Goal: Information Seeking & Learning: Check status

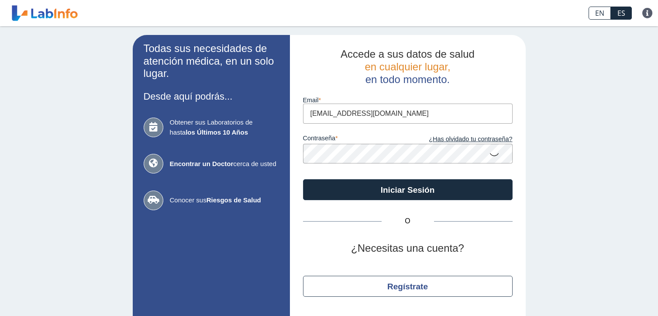
type input "[EMAIL_ADDRESS][DOMAIN_NAME]"
click at [303, 179] on button "Iniciar Sesión" at bounding box center [408, 189] width 210 height 21
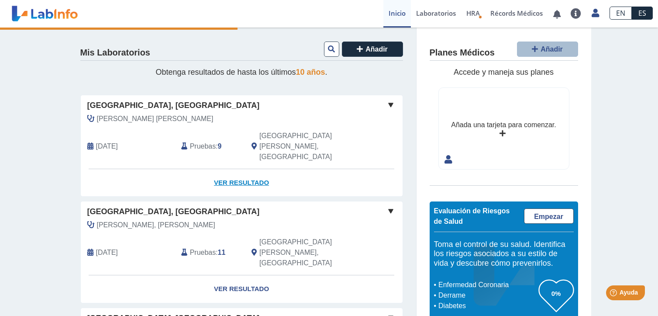
click at [220, 169] on link "Ver Resultado" at bounding box center [242, 183] width 322 height 28
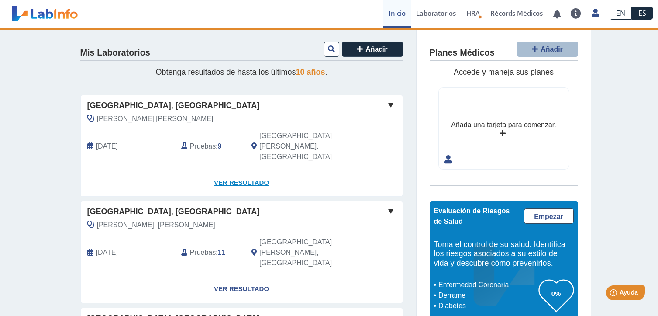
click at [240, 169] on link "Ver Resultado" at bounding box center [242, 183] width 322 height 28
click at [239, 169] on link "Ver Resultado" at bounding box center [242, 183] width 322 height 28
click at [386, 103] on span at bounding box center [391, 105] width 10 height 10
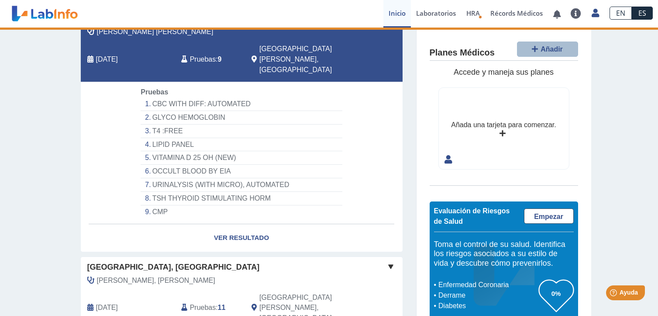
scroll to position [87, 0]
click at [242, 224] on link "Ver Resultado" at bounding box center [242, 238] width 322 height 28
click at [202, 54] on span "Pruebas" at bounding box center [203, 59] width 26 height 10
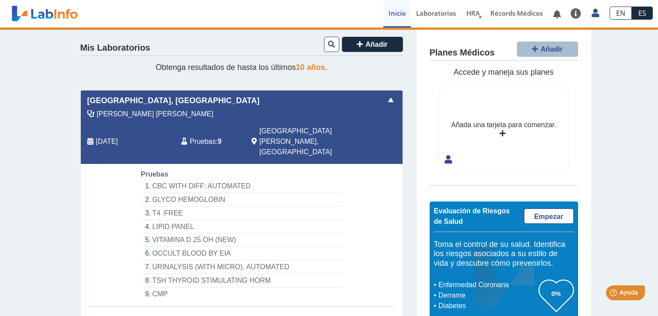
scroll to position [0, 0]
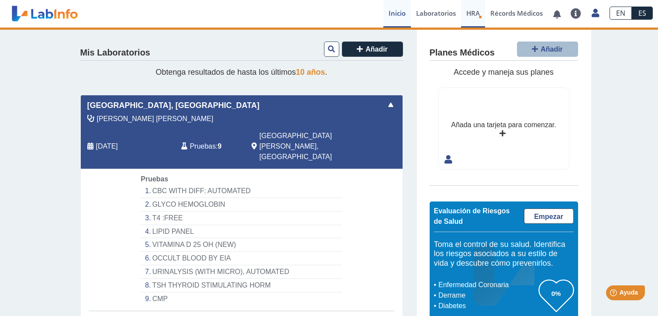
click at [475, 15] on span "HRA" at bounding box center [473, 13] width 14 height 9
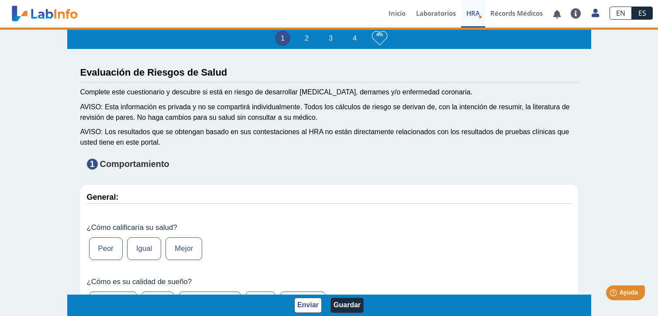
type input "[PERSON_NAME]"
type input "[DATE]"
select select
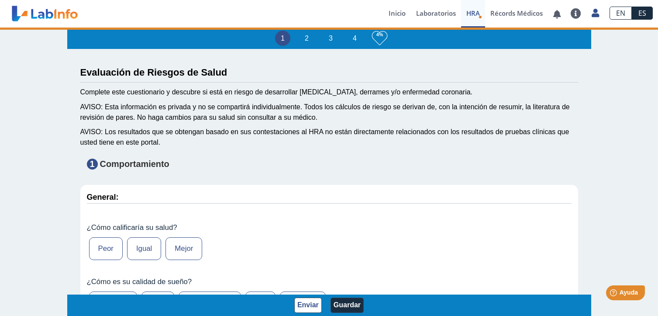
select select
click at [396, 10] on link "Inicio" at bounding box center [397, 14] width 28 height 28
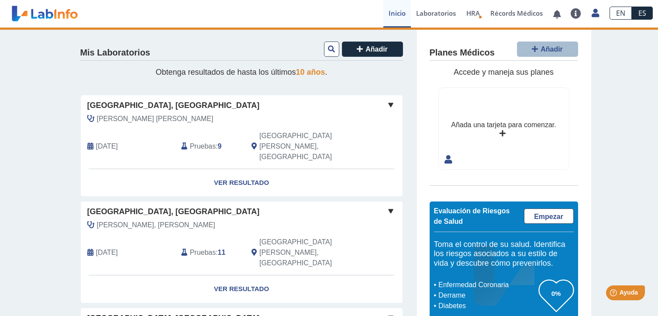
click at [87, 143] on icon at bounding box center [90, 146] width 6 height 7
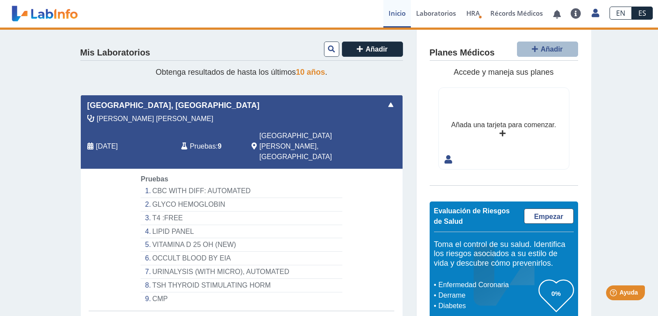
click at [181, 143] on icon at bounding box center [184, 146] width 6 height 7
click at [251, 143] on icon at bounding box center [253, 146] width 5 height 7
click at [386, 104] on span at bounding box center [391, 105] width 10 height 10
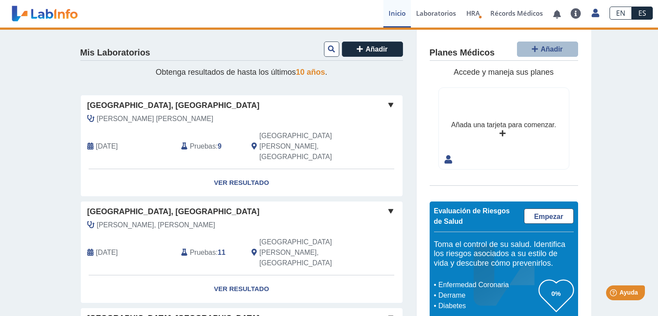
click at [386, 104] on span at bounding box center [391, 105] width 10 height 10
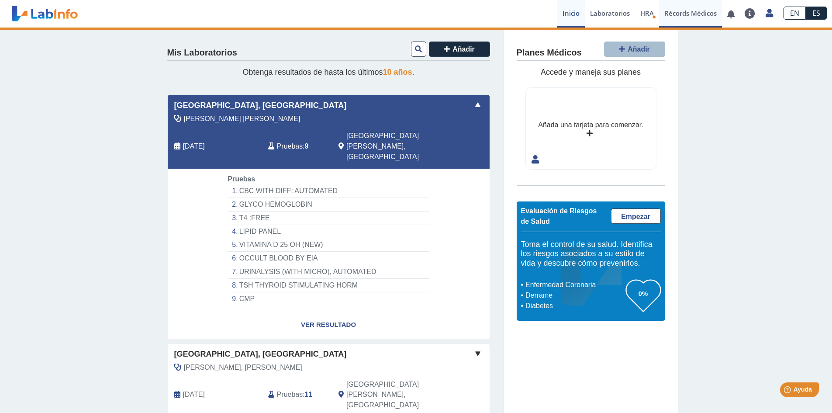
click at [658, 16] on link "Récords Médicos" at bounding box center [690, 14] width 63 height 28
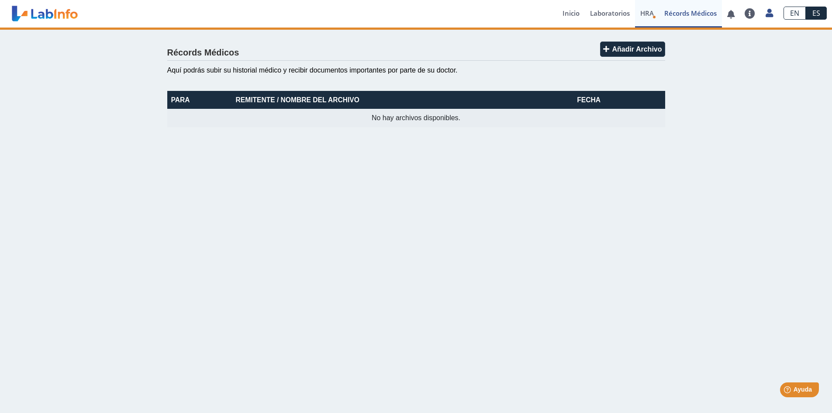
click at [647, 15] on span "HRA" at bounding box center [647, 13] width 14 height 9
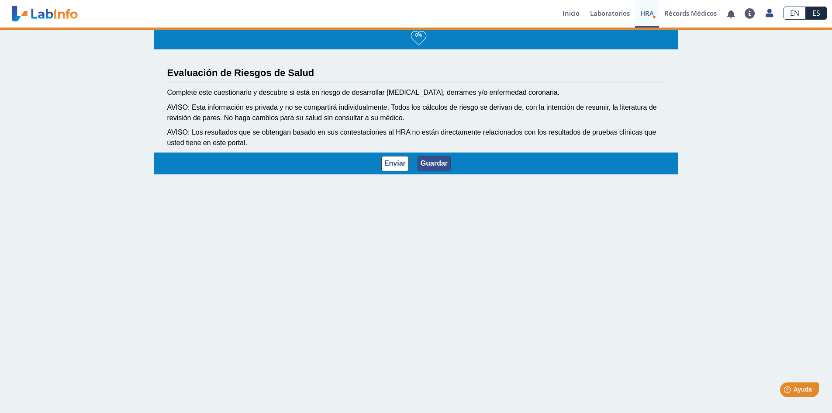
click at [427, 161] on button "Guardar" at bounding box center [433, 163] width 33 height 15
click at [599, 11] on link "Laboratorios" at bounding box center [610, 14] width 50 height 28
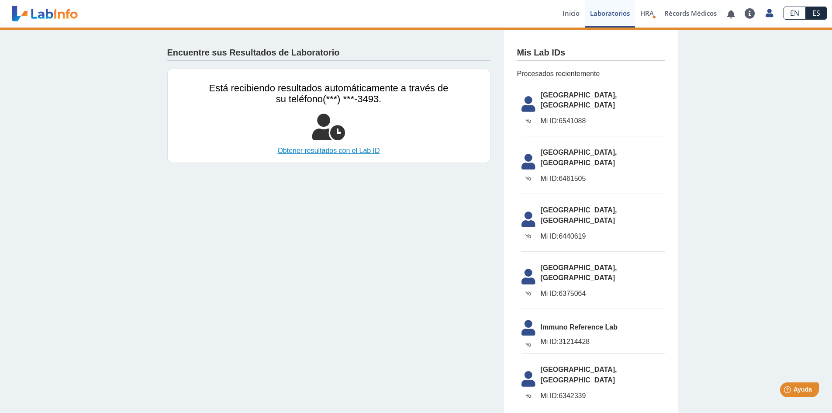
click at [303, 152] on link "Obtener resultados con el Lab ID" at bounding box center [328, 150] width 239 height 10
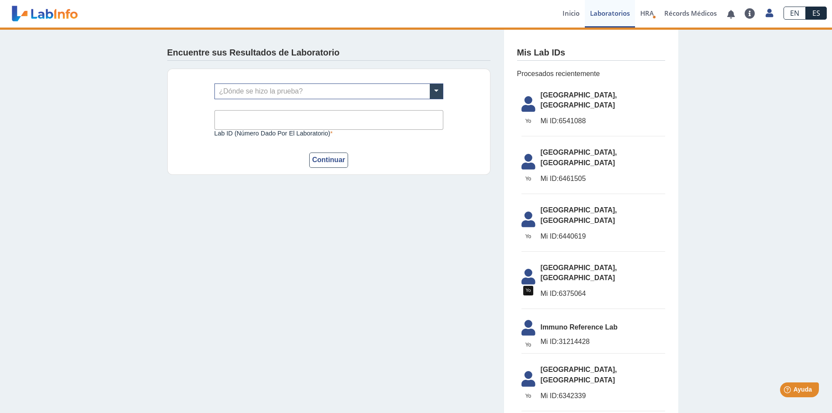
click at [524, 99] on icon at bounding box center [528, 106] width 24 height 21
click at [564, 14] on link "Inicio" at bounding box center [571, 14] width 28 height 28
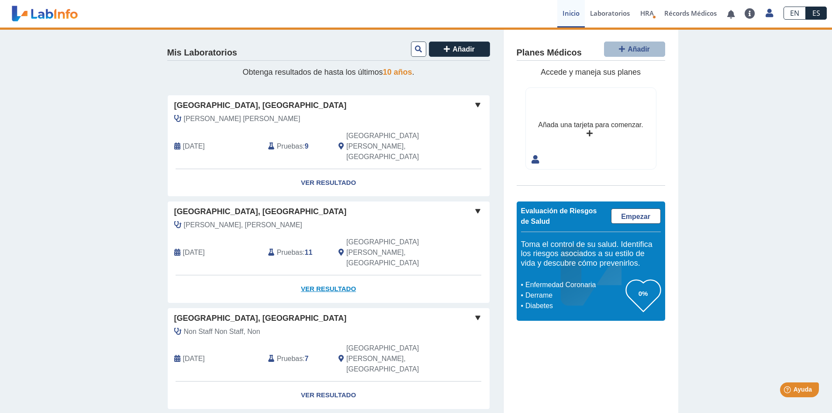
scroll to position [44, 0]
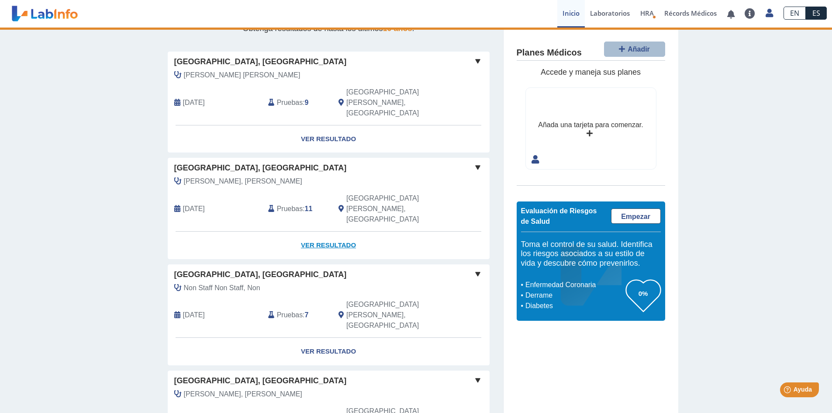
click at [334, 231] on link "Ver Resultado" at bounding box center [329, 245] width 322 height 28
click at [320, 231] on link "Ver Resultado" at bounding box center [329, 245] width 322 height 28
click at [318, 231] on link "Ver Resultado" at bounding box center [329, 245] width 322 height 28
click at [285, 203] on span "Pruebas" at bounding box center [290, 208] width 26 height 10
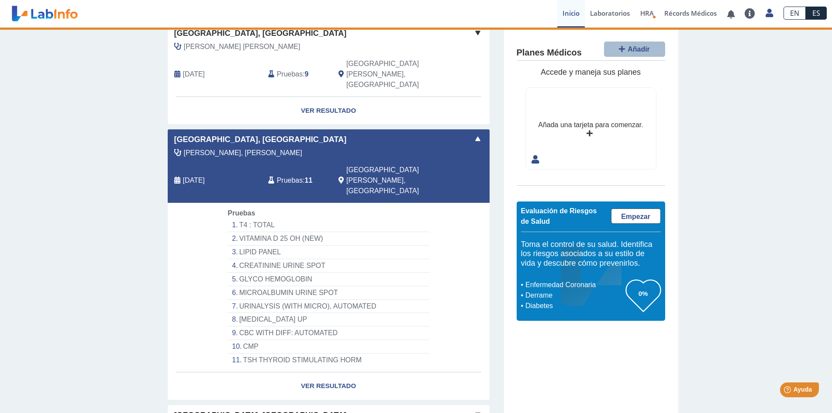
scroll to position [87, 0]
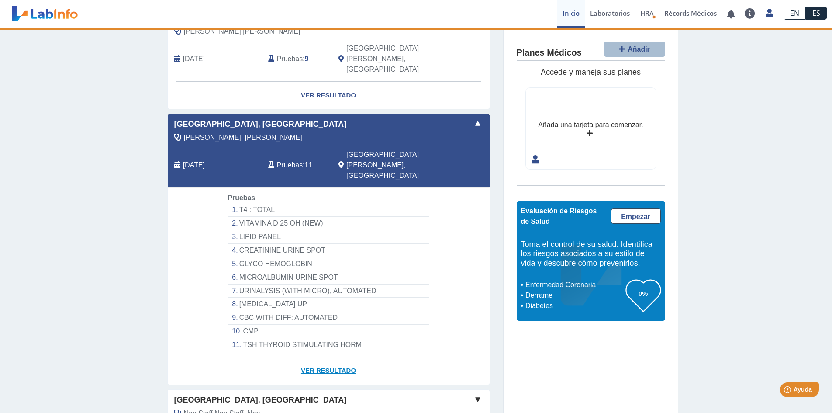
click at [307, 315] on link "Ver Resultado" at bounding box center [329, 371] width 322 height 28
click at [315, 315] on link "Ver Resultado" at bounding box center [329, 371] width 322 height 28
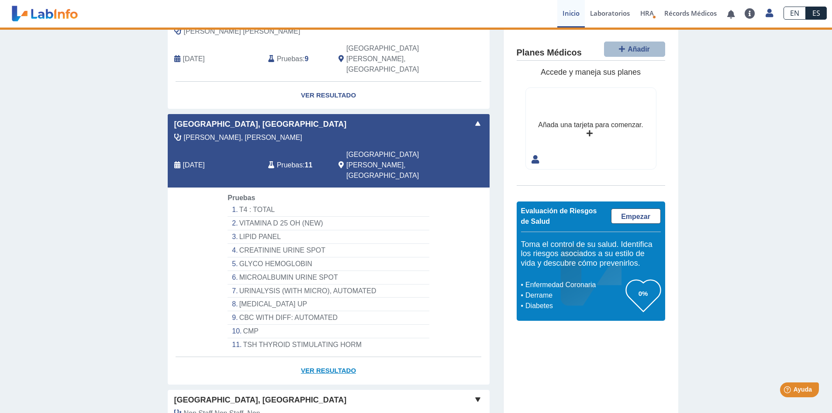
click at [315, 315] on link "Ver Resultado" at bounding box center [329, 371] width 322 height 28
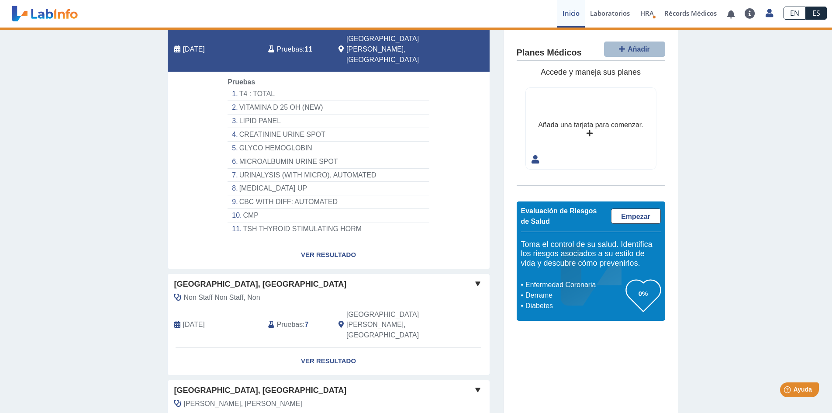
scroll to position [218, 0]
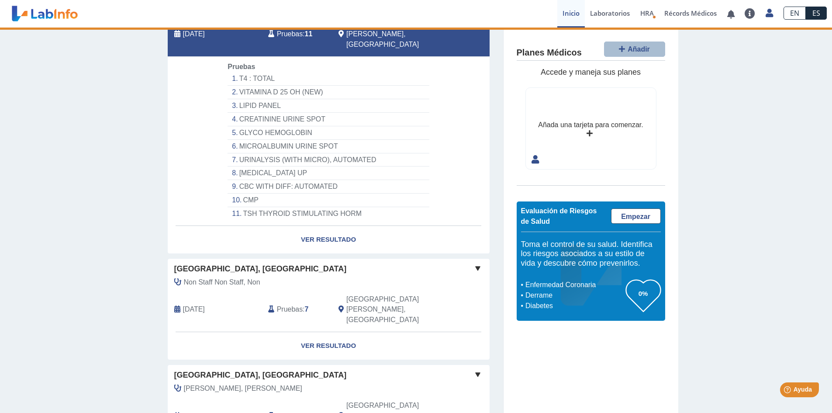
click at [175, 306] on icon at bounding box center [177, 309] width 6 height 7
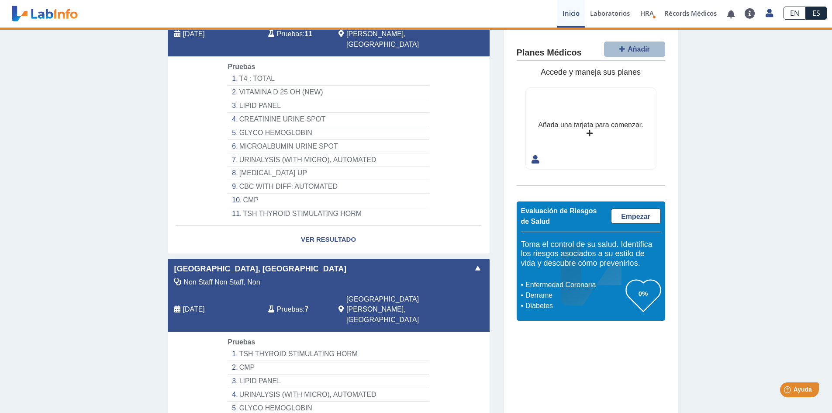
click at [175, 306] on icon at bounding box center [177, 309] width 6 height 7
click at [186, 277] on span "Non Staff Non Staff, Non" at bounding box center [222, 282] width 76 height 10
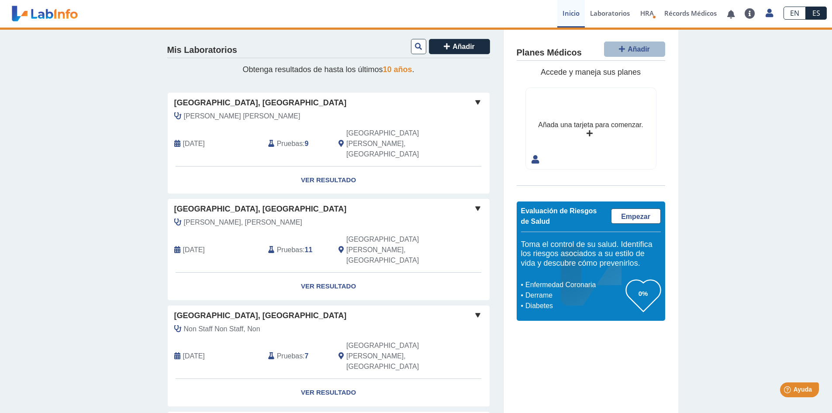
scroll to position [0, 0]
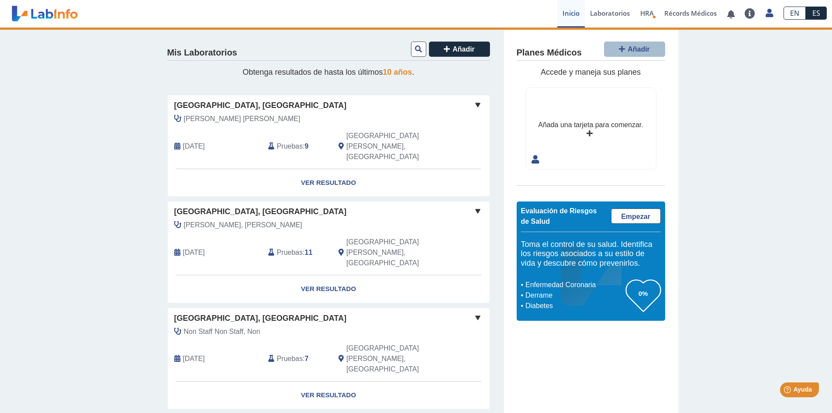
click at [286, 141] on span "Pruebas" at bounding box center [290, 146] width 26 height 10
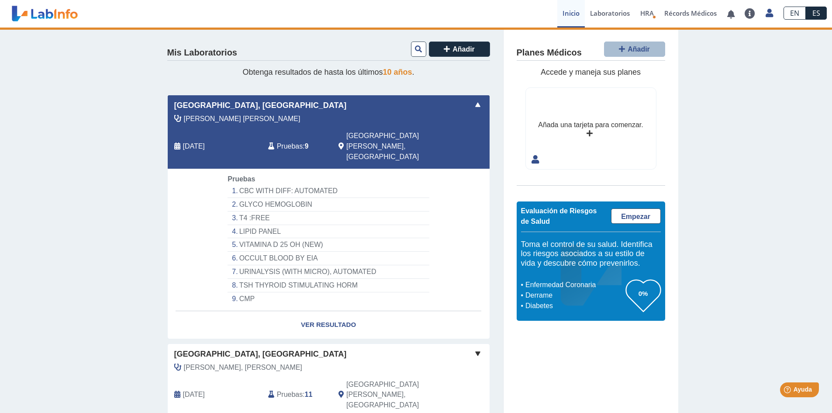
click at [286, 141] on span "Pruebas" at bounding box center [290, 146] width 26 height 10
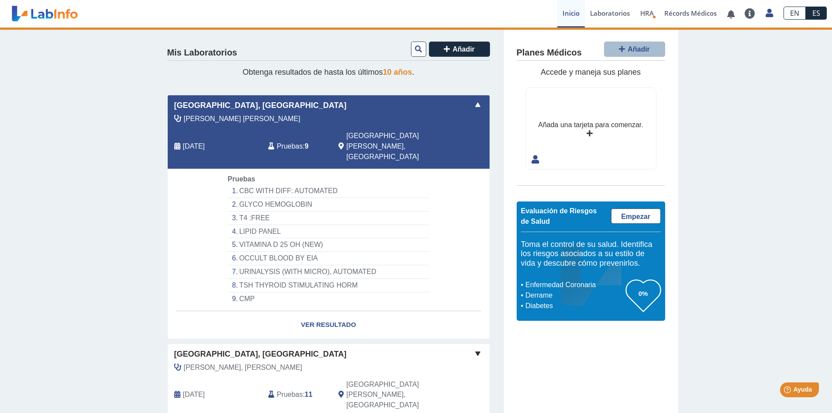
click at [234, 118] on span "[PERSON_NAME] [PERSON_NAME]" at bounding box center [242, 119] width 117 height 10
click at [233, 103] on span "[GEOGRAPHIC_DATA], [GEOGRAPHIC_DATA]" at bounding box center [260, 106] width 172 height 12
click at [170, 137] on div "[DATE]" at bounding box center [215, 146] width 94 height 31
click at [171, 136] on div "[DATE]" at bounding box center [215, 146] width 94 height 31
drag, startPoint x: 171, startPoint y: 135, endPoint x: 179, endPoint y: 133, distance: 7.9
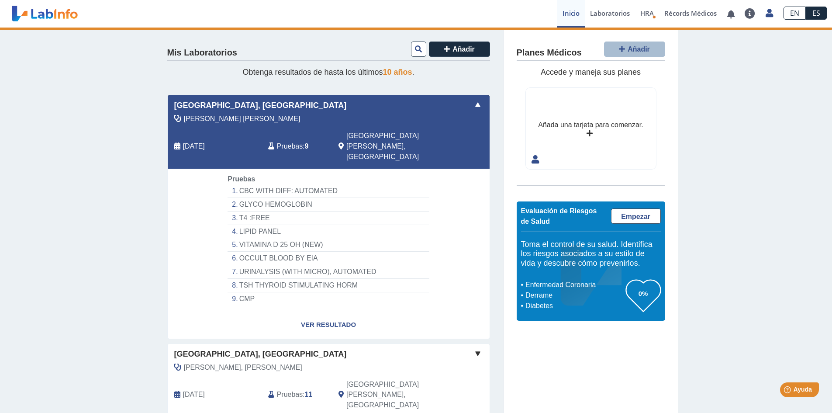
click at [174, 143] on icon at bounding box center [177, 146] width 6 height 7
click at [346, 138] on span "[GEOGRAPHIC_DATA][PERSON_NAME], [GEOGRAPHIC_DATA]" at bounding box center [394, 146] width 96 height 31
click at [231, 184] on li "CBC WITH DIFF: AUTOMATED" at bounding box center [327, 191] width 201 height 14
click at [251, 184] on li "CBC WITH DIFF: AUTOMATED" at bounding box center [327, 191] width 201 height 14
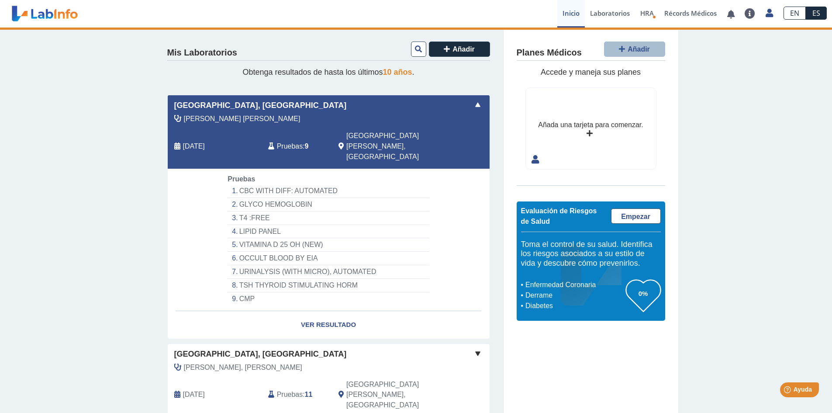
click at [251, 184] on li "CBC WITH DIFF: AUTOMATED" at bounding box center [327, 191] width 201 height 14
click at [327, 311] on link "Ver Resultado" at bounding box center [329, 325] width 322 height 28
click at [329, 311] on link "Ver Resultado" at bounding box center [329, 325] width 322 height 28
click at [605, 14] on link "Laboratorios" at bounding box center [610, 14] width 50 height 28
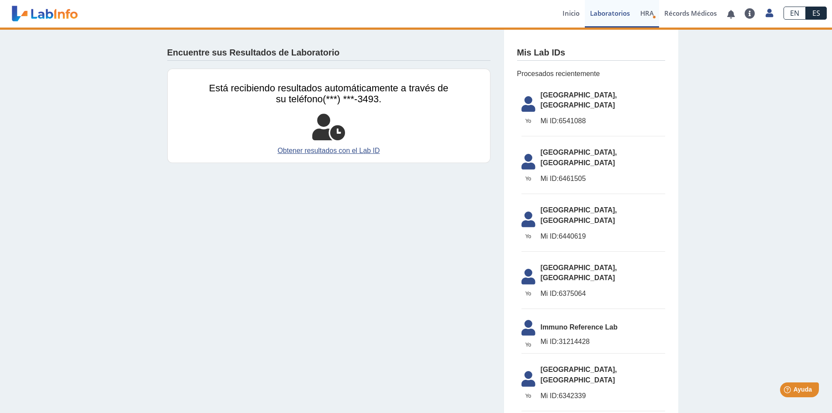
click at [644, 12] on span "HRA" at bounding box center [647, 13] width 14 height 9
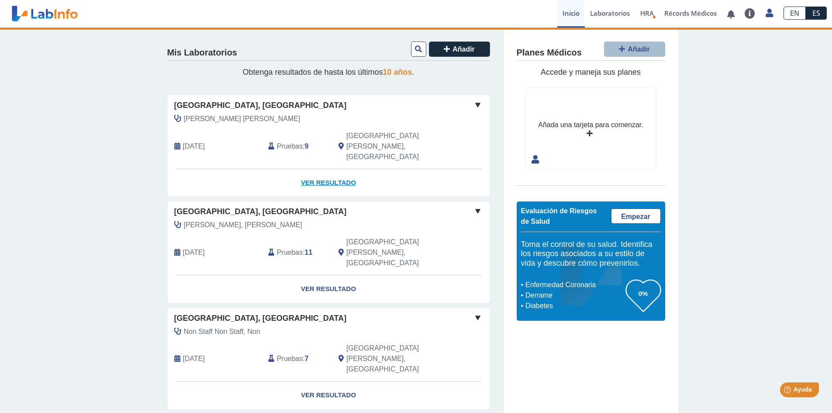
click at [313, 169] on link "Ver Resultado" at bounding box center [329, 183] width 322 height 28
click at [335, 169] on link "Ver Resultado" at bounding box center [329, 183] width 322 height 28
click at [472, 101] on span at bounding box center [477, 105] width 10 height 10
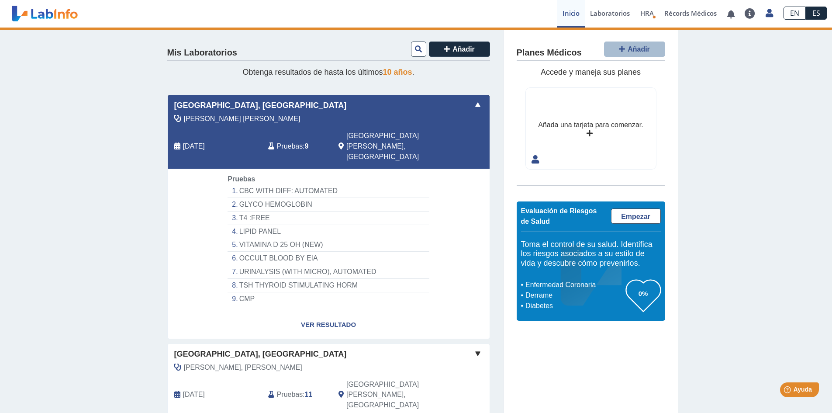
click at [658, 11] on link "EN" at bounding box center [794, 13] width 22 height 13
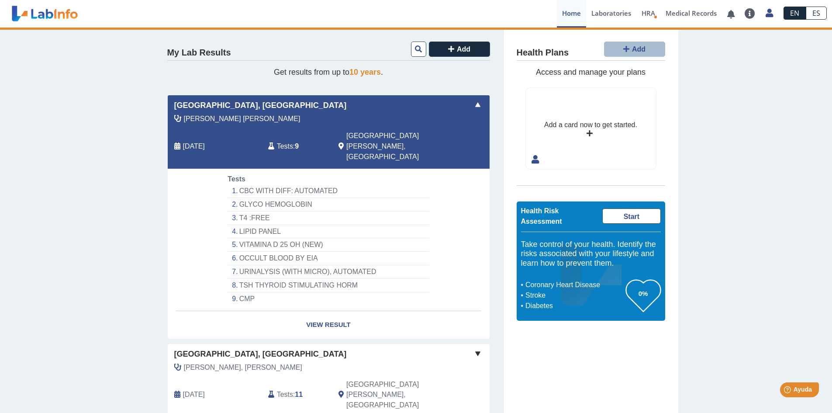
click at [658, 11] on link "ES" at bounding box center [816, 13] width 21 height 13
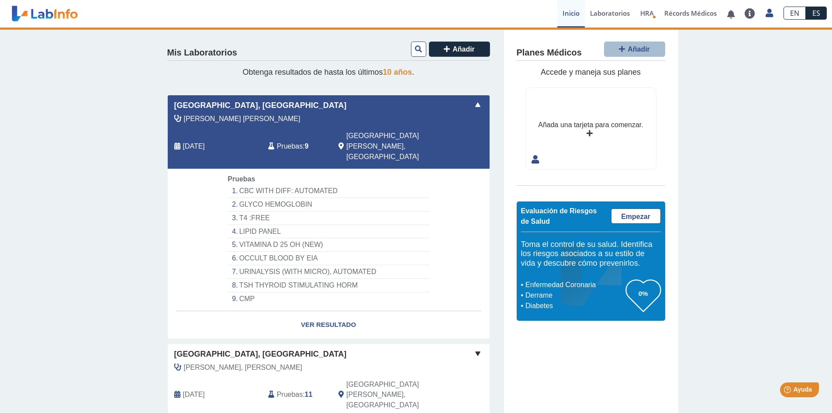
click at [246, 292] on li "CMP" at bounding box center [327, 298] width 201 height 13
click at [323, 311] on link "Ver Resultado" at bounding box center [329, 325] width 322 height 28
click at [321, 311] on link "Ver Resultado" at bounding box center [329, 325] width 322 height 28
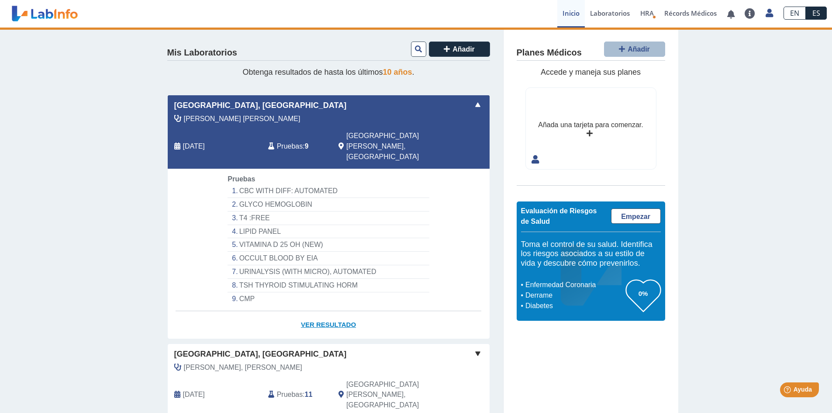
click at [321, 311] on link "Ver Resultado" at bounding box center [329, 325] width 322 height 28
click at [320, 311] on link "Ver Resultado" at bounding box center [329, 325] width 322 height 28
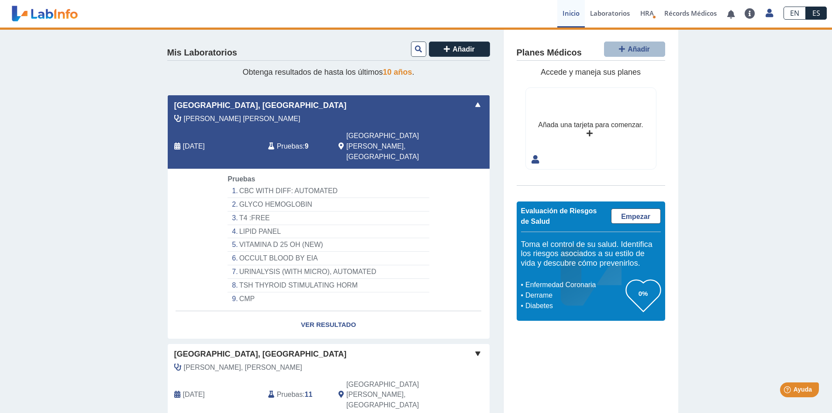
click at [475, 106] on span at bounding box center [477, 105] width 10 height 10
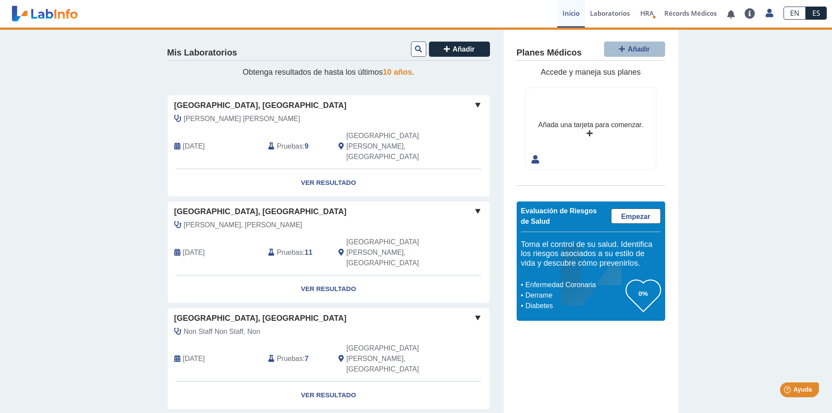
click at [475, 106] on span at bounding box center [477, 105] width 10 height 10
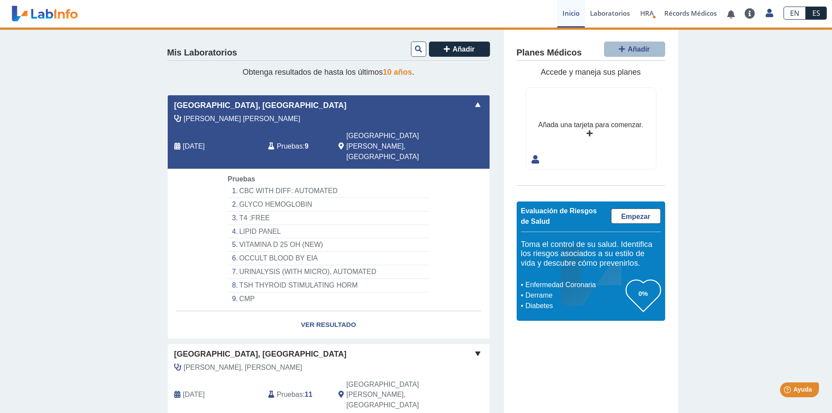
click at [232, 198] on li "GLYCO HEMOGLOBIN" at bounding box center [327, 205] width 201 height 14
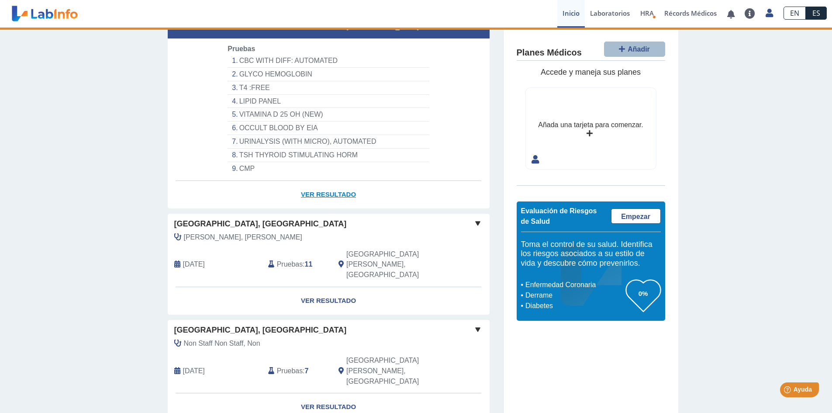
scroll to position [131, 0]
click at [211, 231] on span "[PERSON_NAME], [PERSON_NAME]" at bounding box center [243, 236] width 118 height 10
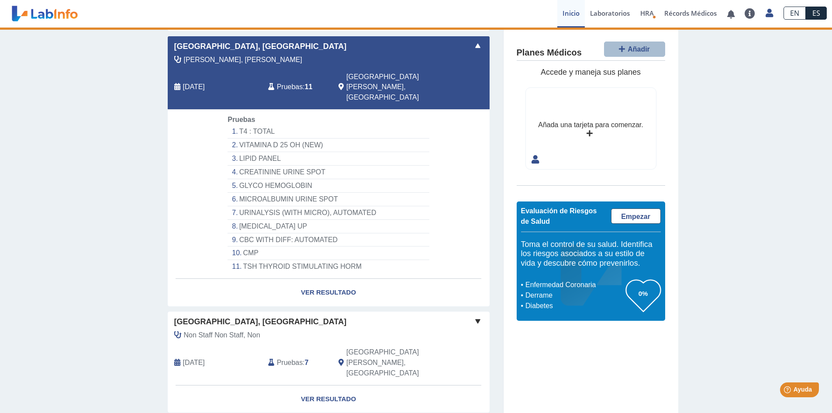
scroll to position [349, 0]
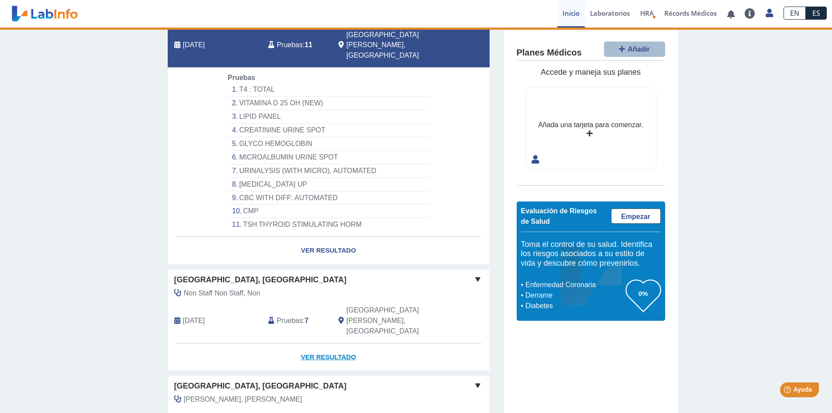
click at [319, 315] on link "Ver Resultado" at bounding box center [329, 357] width 322 height 28
click at [315, 315] on link "Ver Resultado" at bounding box center [329, 357] width 322 height 28
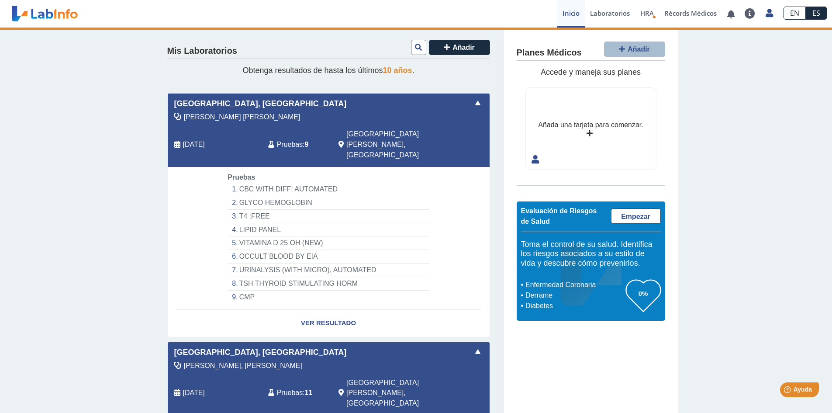
scroll to position [0, 0]
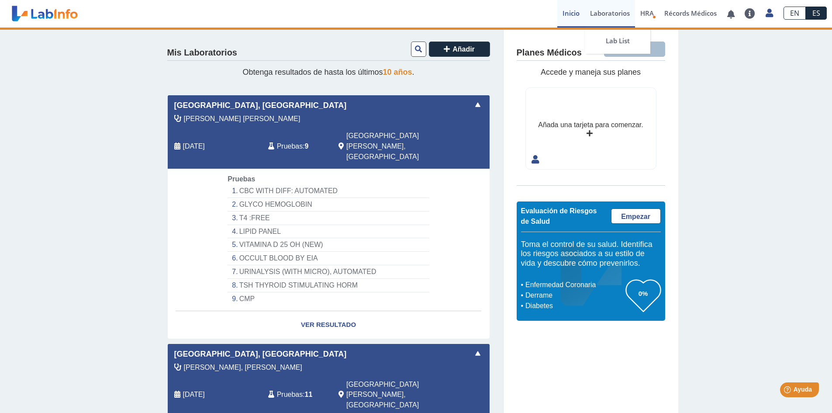
click at [597, 14] on link "Laboratorios" at bounding box center [610, 14] width 50 height 28
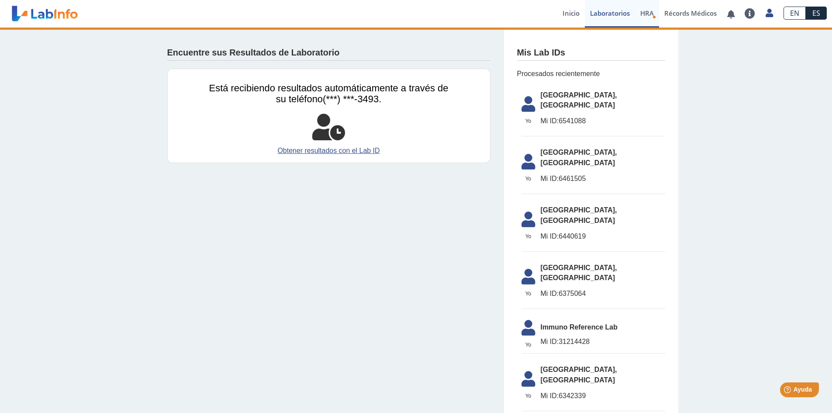
click at [650, 12] on span "HRA" at bounding box center [647, 13] width 14 height 9
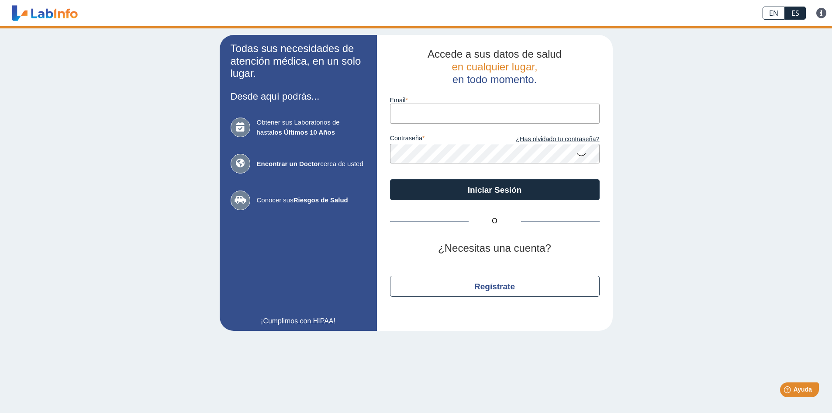
click at [434, 103] on label "email" at bounding box center [495, 99] width 210 height 7
click at [434, 103] on input "email" at bounding box center [495, 113] width 210 height 20
click at [435, 109] on input "email" at bounding box center [495, 113] width 210 height 20
click at [401, 244] on h2 "¿Necesitas una cuenta?" at bounding box center [495, 248] width 210 height 13
click at [410, 102] on label "email" at bounding box center [495, 99] width 210 height 7
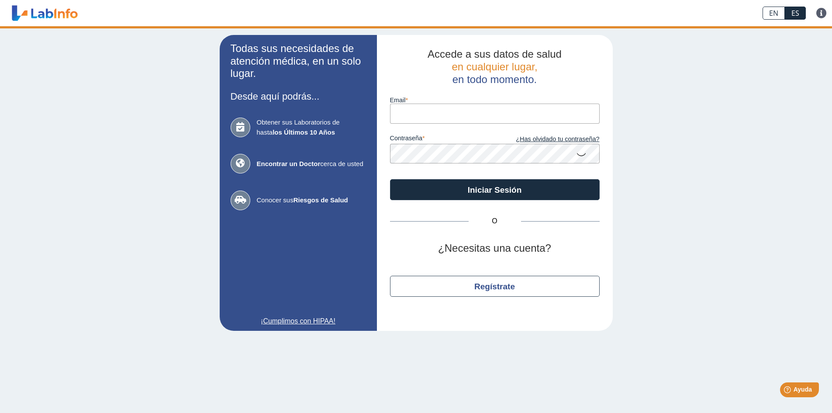
click at [410, 103] on input "email" at bounding box center [495, 113] width 210 height 20
click at [411, 114] on input "email" at bounding box center [495, 113] width 210 height 20
type input "[EMAIL_ADDRESS][DOMAIN_NAME]"
click at [581, 155] on icon at bounding box center [581, 153] width 10 height 17
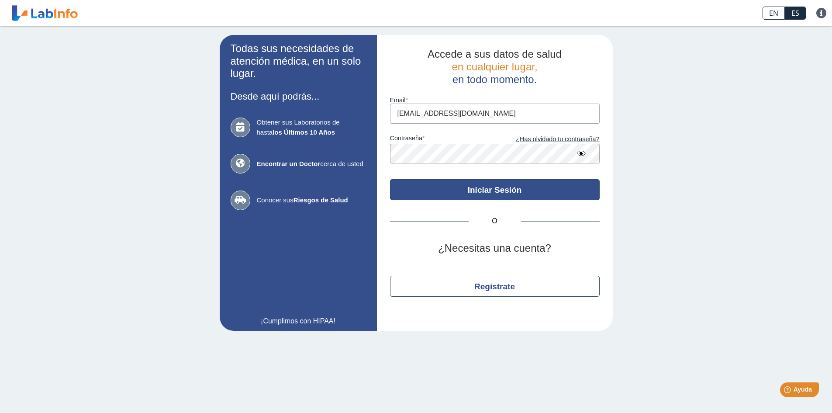
click at [518, 184] on button "Iniciar Sesión" at bounding box center [495, 189] width 210 height 21
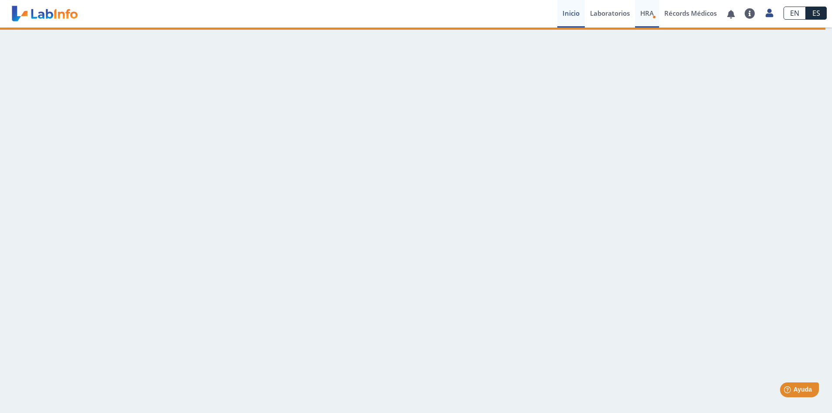
click at [653, 13] on link "HRA Evaluación de Riesgos de Salud" at bounding box center [647, 14] width 24 height 28
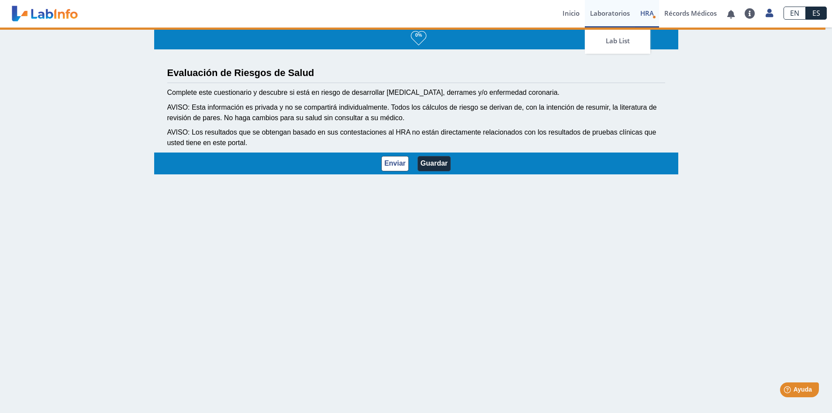
click at [610, 16] on link "Laboratorios" at bounding box center [610, 14] width 50 height 28
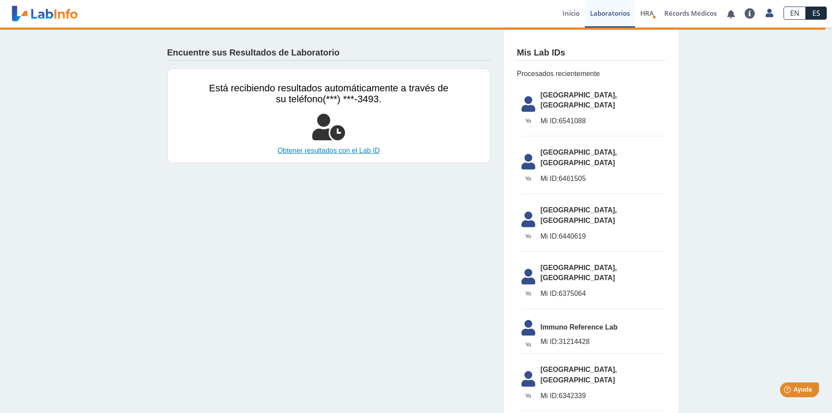
click at [311, 152] on link "Obtener resultados con el Lab ID" at bounding box center [328, 150] width 239 height 10
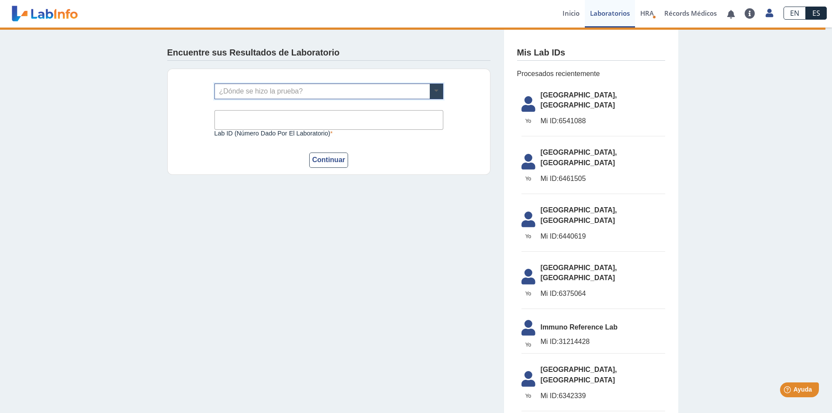
click at [430, 93] on span at bounding box center [436, 91] width 13 height 15
click at [427, 48] on div "Encuentre sus Resultados de Laboratorio" at bounding box center [328, 51] width 323 height 20
click at [572, 14] on link "Inicio" at bounding box center [571, 14] width 28 height 28
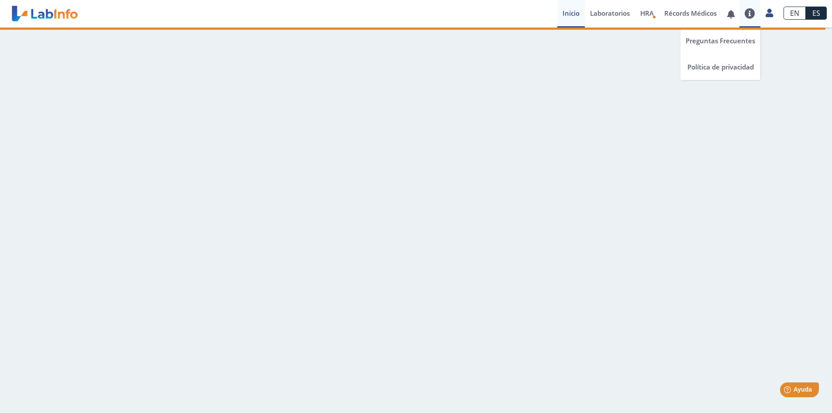
click at [658, 14] on link at bounding box center [749, 13] width 21 height 10
click at [658, 13] on icon at bounding box center [768, 13] width 7 height 7
click at [658, 14] on link "Récords Médicos" at bounding box center [690, 14] width 63 height 28
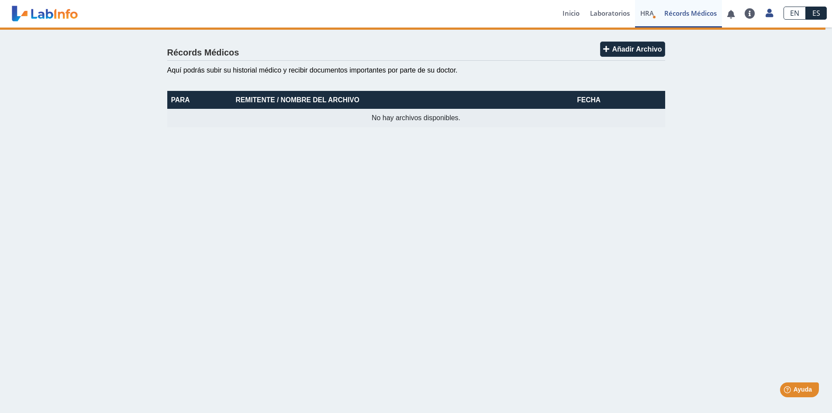
click at [653, 17] on icon "Health Risk Assessment" at bounding box center [653, 16] width 3 height 3
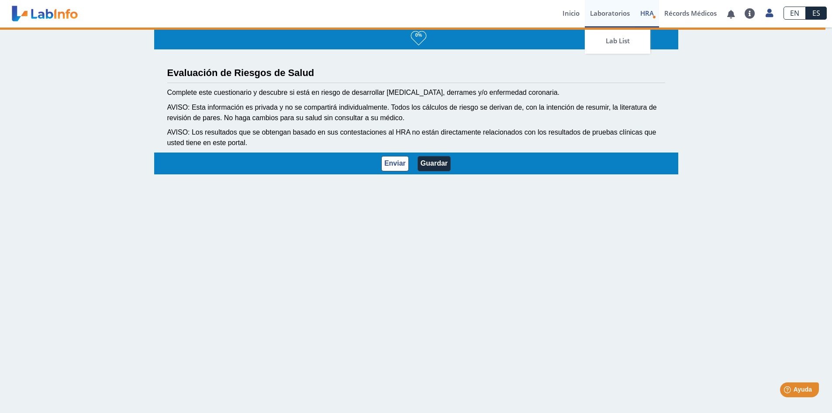
click at [609, 16] on link "Laboratorios" at bounding box center [610, 14] width 50 height 28
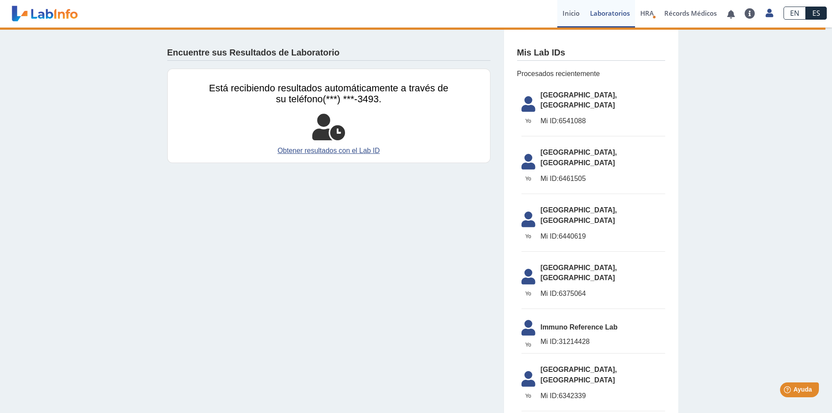
click at [561, 11] on link "Inicio" at bounding box center [571, 14] width 28 height 28
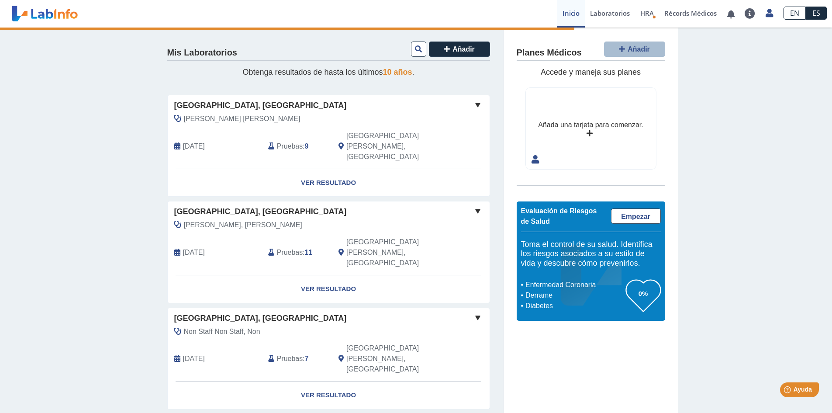
click at [472, 107] on span at bounding box center [477, 105] width 10 height 10
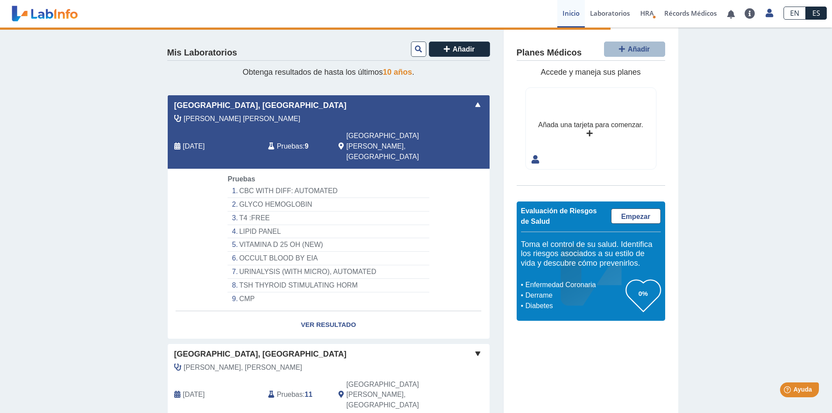
click at [472, 107] on span at bounding box center [477, 105] width 10 height 10
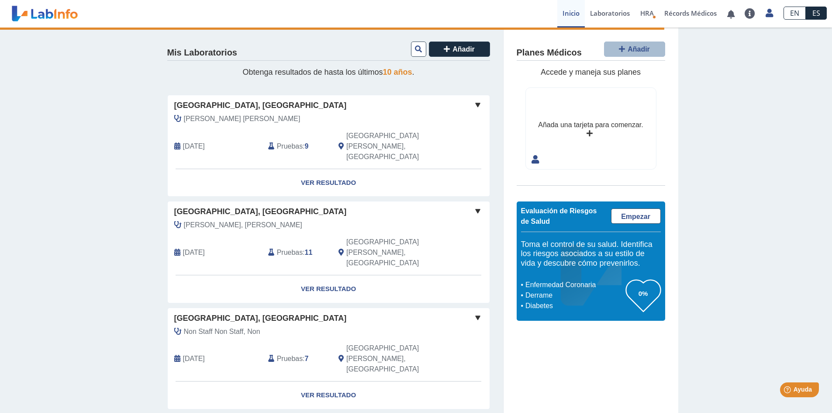
click at [305, 142] on b "9" at bounding box center [307, 145] width 4 height 7
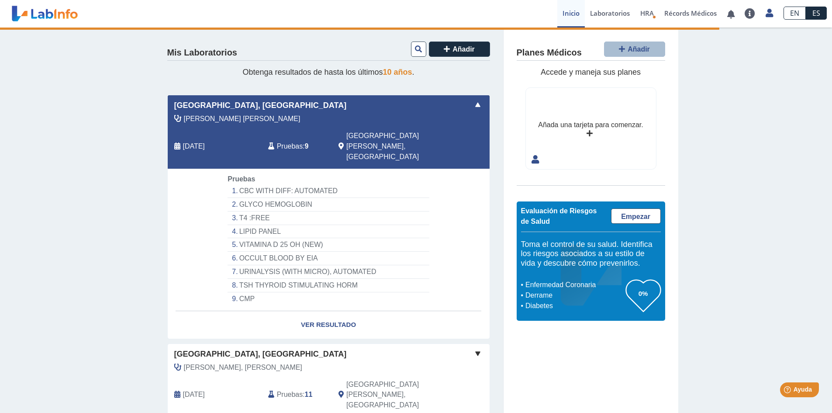
click at [305, 142] on b "9" at bounding box center [307, 145] width 4 height 7
click at [283, 279] on li "TSH THYROID STIMULATING HORM" at bounding box center [327, 286] width 201 height 14
click at [283, 265] on li "URINALYSIS (WITH MICRO), AUTOMATED" at bounding box center [327, 272] width 201 height 14
click at [276, 251] on li "OCCULT BLOOD BY EIA" at bounding box center [327, 258] width 201 height 14
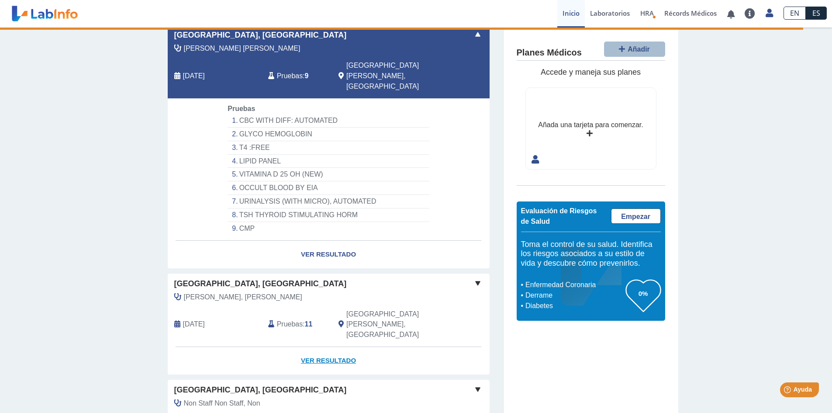
scroll to position [131, 0]
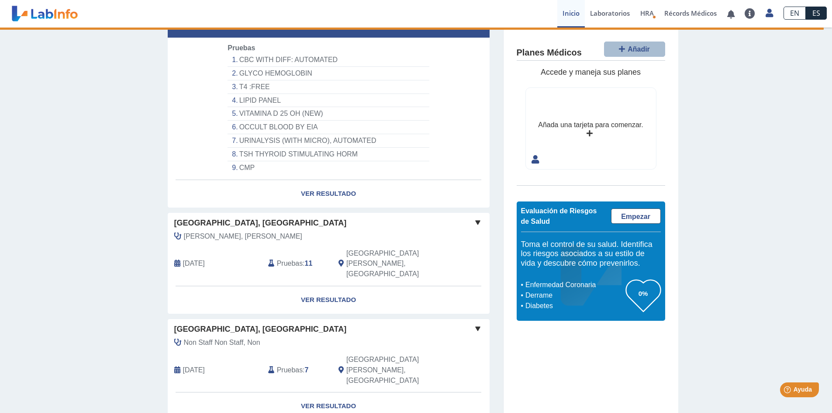
click at [284, 258] on span "Pruebas" at bounding box center [290, 263] width 26 height 10
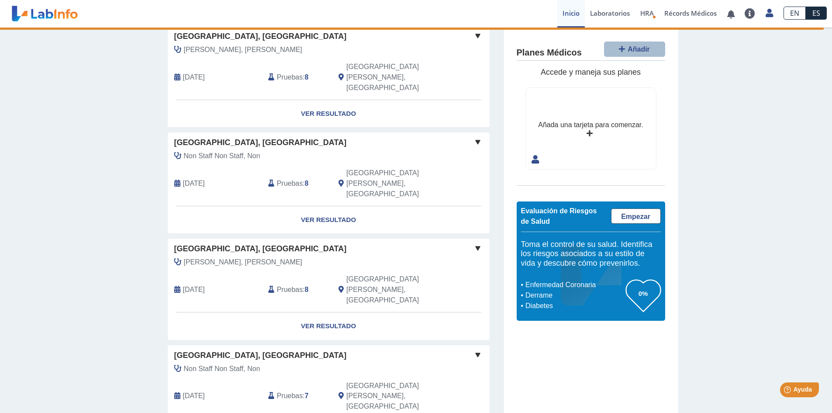
scroll to position [896, 0]
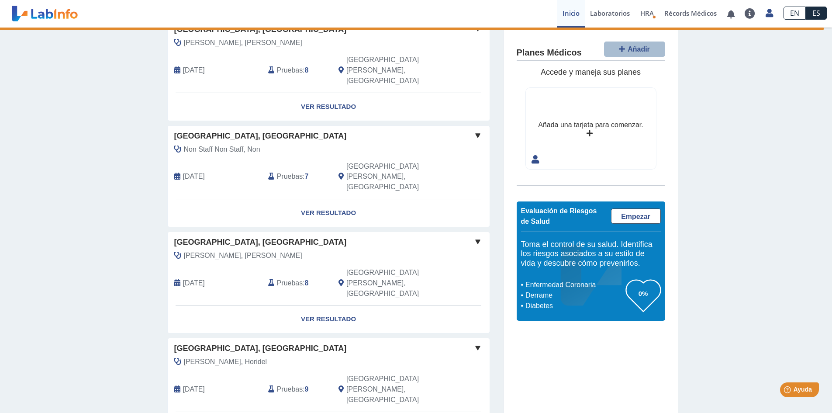
scroll to position [940, 0]
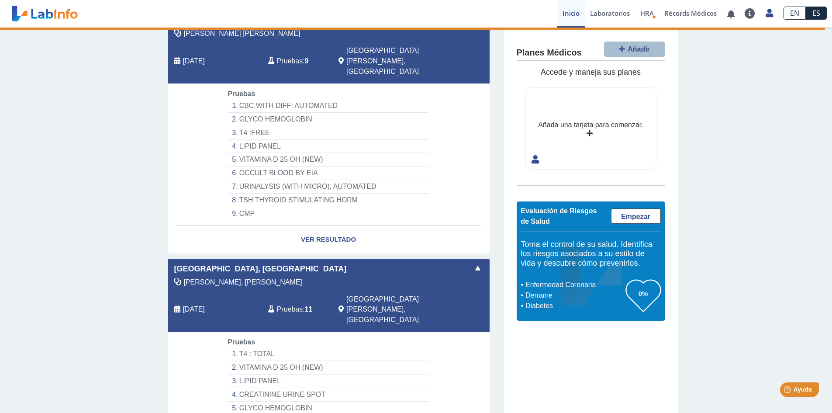
scroll to position [0, 0]
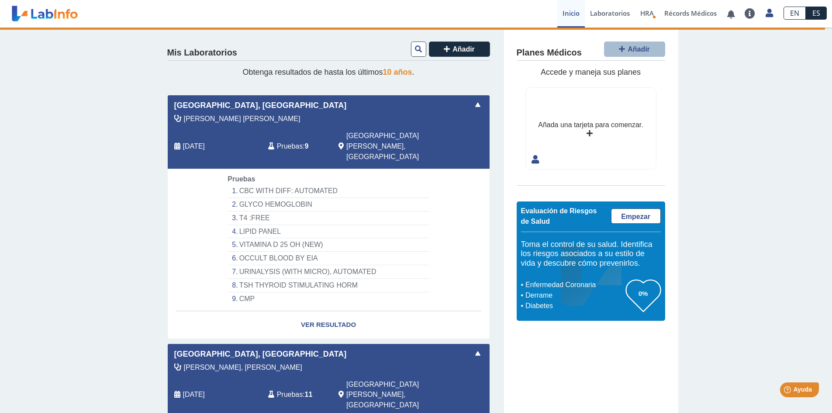
click at [346, 134] on span "[GEOGRAPHIC_DATA][PERSON_NAME], [GEOGRAPHIC_DATA]" at bounding box center [394, 146] width 96 height 31
click at [473, 106] on span at bounding box center [477, 105] width 10 height 10
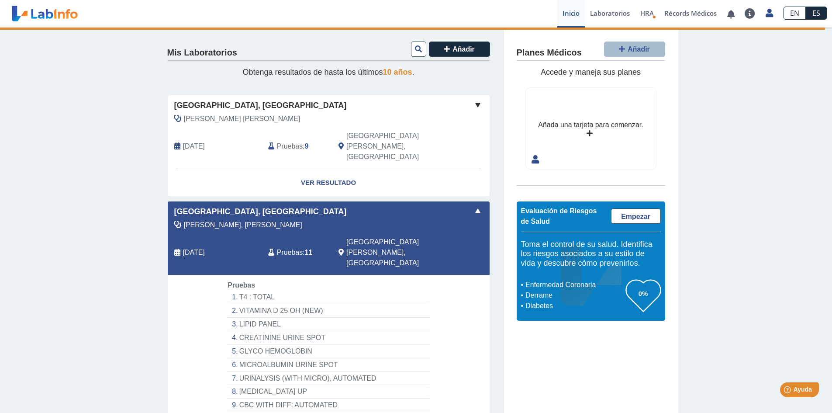
click at [473, 106] on span at bounding box center [477, 105] width 10 height 10
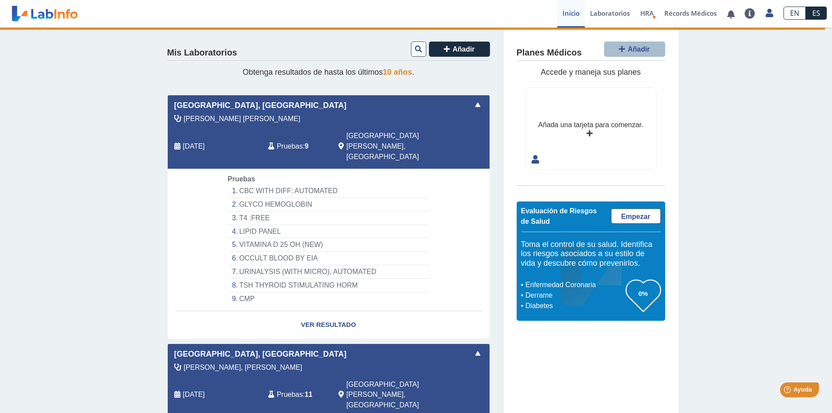
click at [190, 120] on span "[PERSON_NAME] [PERSON_NAME]" at bounding box center [242, 119] width 117 height 10
click at [223, 174] on div "Pruebas CBC WITH DIFF: AUTOMATED GLYCO HEMOGLOBIN T4 :FREE [MEDICAL_DATA] VITAM…" at bounding box center [328, 239] width 214 height 131
click at [231, 225] on li "LIPID PANEL" at bounding box center [327, 232] width 201 height 14
click at [244, 292] on li "CMP" at bounding box center [327, 298] width 201 height 13
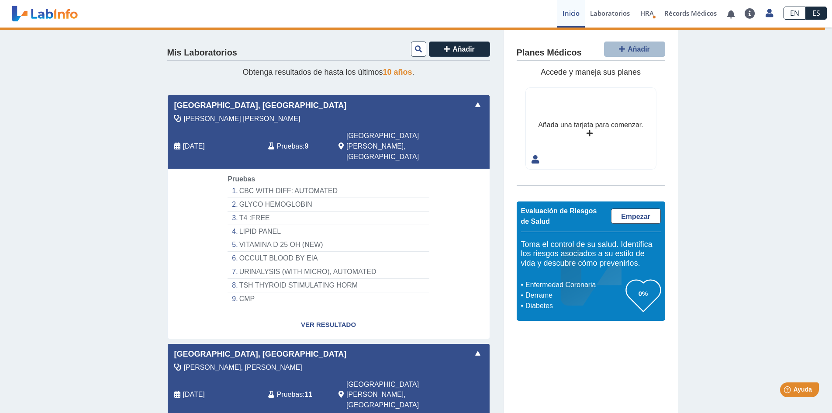
click at [244, 292] on li "CMP" at bounding box center [327, 298] width 201 height 13
click at [418, 198] on li "GLYCO HEMOGLOBIN" at bounding box center [327, 205] width 201 height 14
click at [442, 43] on button "Añadir" at bounding box center [459, 48] width 61 height 15
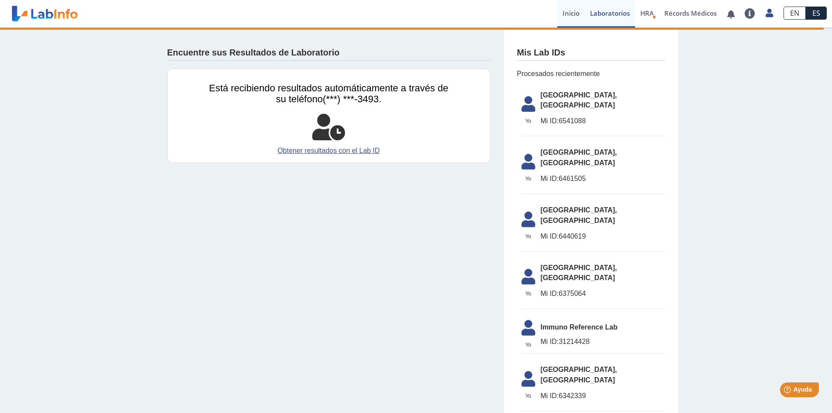
click at [568, 13] on link "Inicio" at bounding box center [571, 14] width 28 height 28
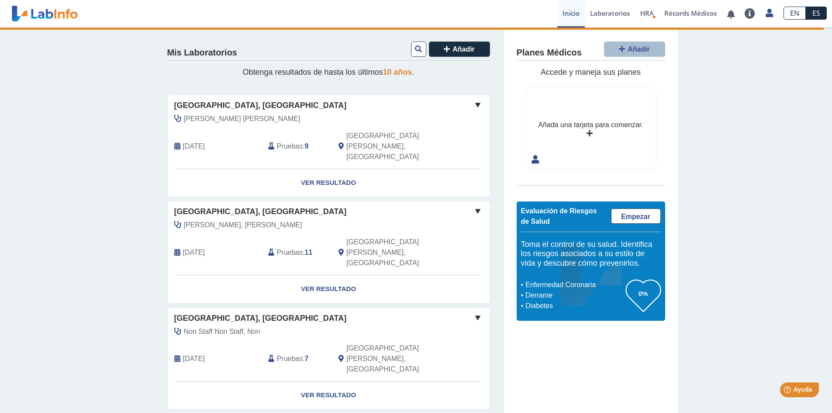
click at [178, 117] on div "[PERSON_NAME] [PERSON_NAME]" at bounding box center [309, 119] width 282 height 10
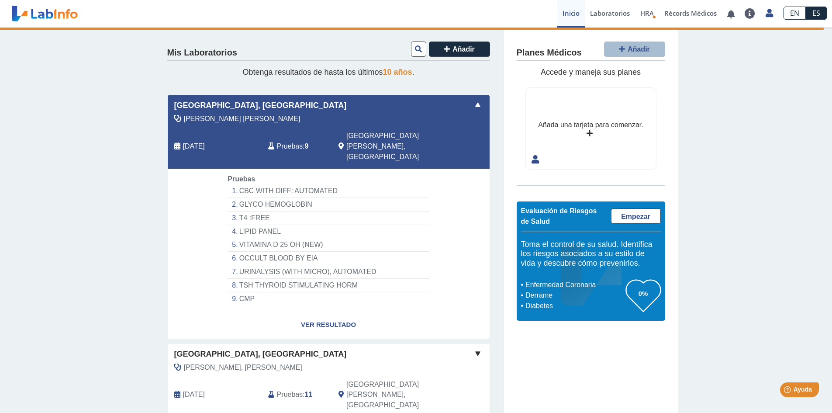
click at [178, 117] on div "[PERSON_NAME] [PERSON_NAME]" at bounding box center [309, 119] width 282 height 10
click at [245, 106] on span "[GEOGRAPHIC_DATA], [GEOGRAPHIC_DATA]" at bounding box center [260, 106] width 172 height 12
click at [205, 141] on span "[DATE]" at bounding box center [194, 146] width 22 height 10
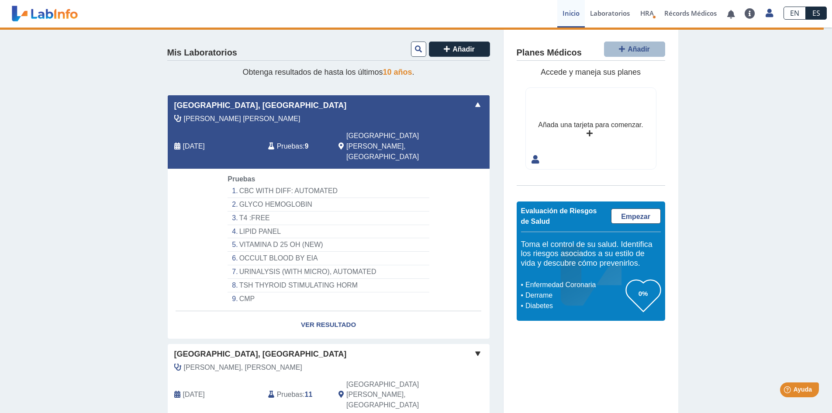
click at [174, 143] on icon at bounding box center [177, 146] width 6 height 7
click at [234, 175] on span "Pruebas" at bounding box center [241, 178] width 28 height 7
click at [249, 292] on li "CMP" at bounding box center [327, 298] width 201 height 13
click at [469, 311] on link "Ver Resultado" at bounding box center [329, 325] width 322 height 28
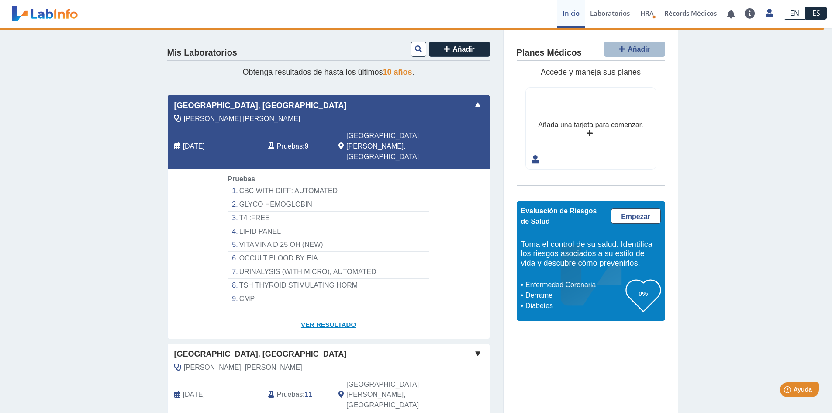
click at [338, 311] on link "Ver Resultado" at bounding box center [329, 325] width 322 height 28
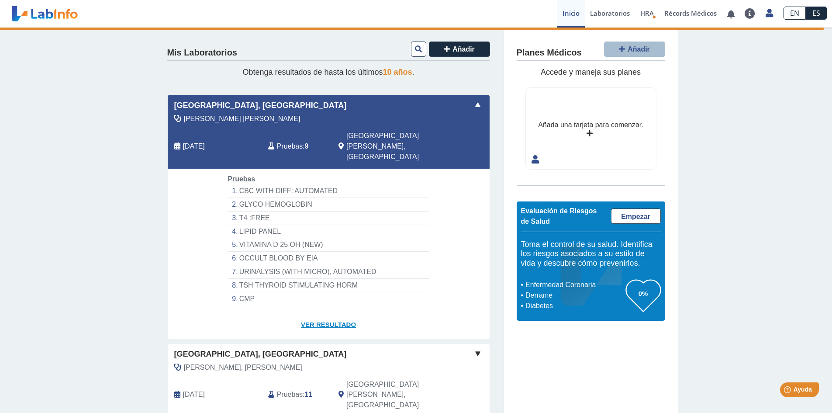
click at [338, 311] on link "Ver Resultado" at bounding box center [329, 325] width 322 height 28
click at [310, 311] on link "Ver Resultado" at bounding box center [329, 325] width 322 height 28
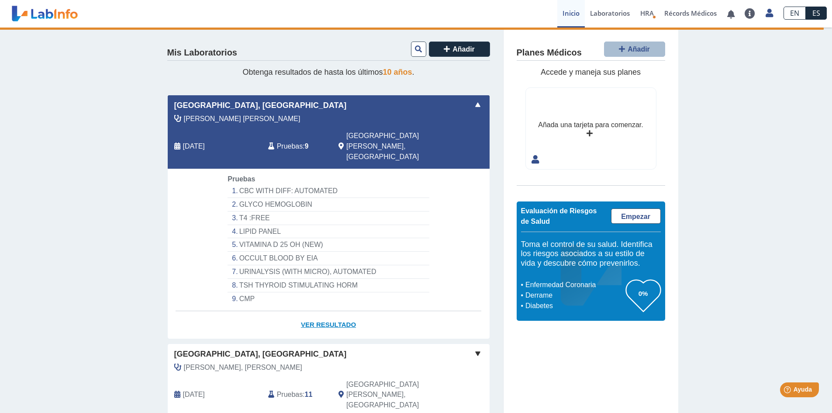
click at [309, 311] on link "Ver Resultado" at bounding box center [329, 325] width 322 height 28
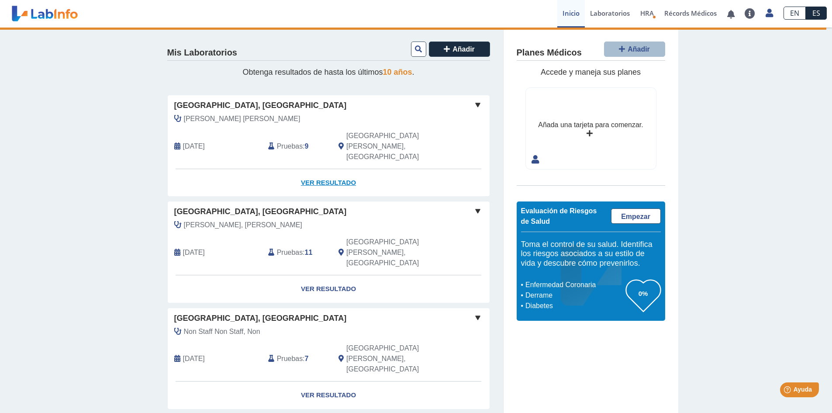
click at [327, 169] on link "Ver Resultado" at bounding box center [329, 183] width 322 height 28
click at [315, 169] on link "Ver Resultado" at bounding box center [329, 183] width 322 height 28
click at [476, 101] on span at bounding box center [477, 105] width 10 height 10
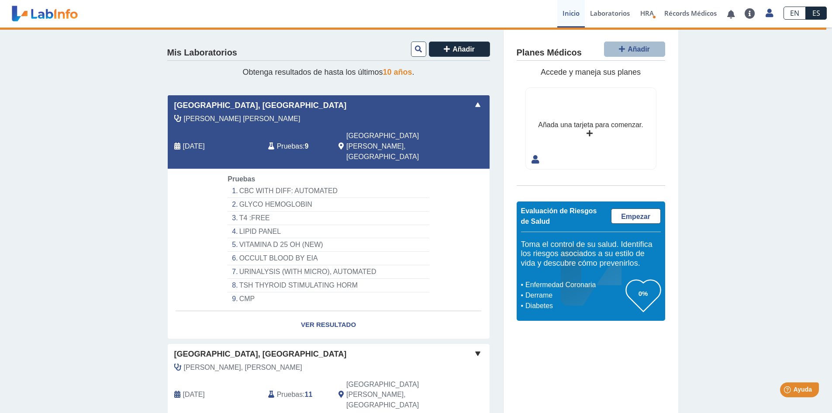
click at [332, 184] on li "CBC WITH DIFF: AUTOMATED" at bounding box center [327, 191] width 201 height 14
click at [299, 198] on li "GLYCO HEMOGLOBIN" at bounding box center [327, 205] width 201 height 14
click at [262, 211] on li "T4 :FREE" at bounding box center [327, 218] width 201 height 14
click at [265, 225] on li "LIPID PANEL" at bounding box center [327, 232] width 201 height 14
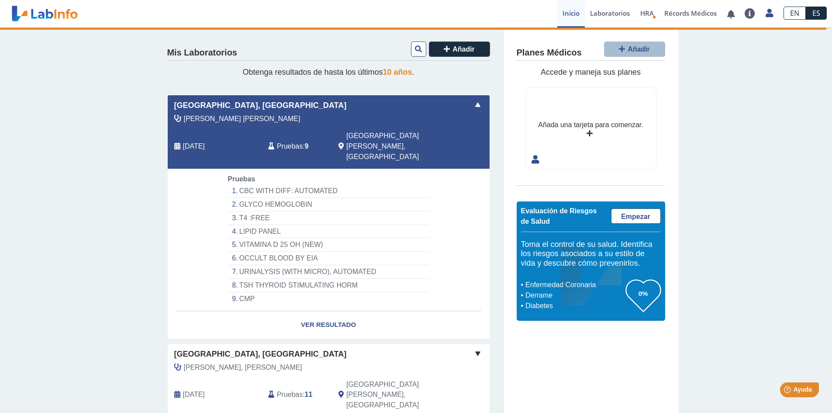
click at [269, 238] on li "VITAMINA D 25 OH (NEW)" at bounding box center [327, 245] width 201 height 14
click at [276, 251] on li "OCCULT BLOOD BY EIA" at bounding box center [327, 258] width 201 height 14
click at [314, 265] on li "URINALYSIS (WITH MICRO), AUTOMATED" at bounding box center [327, 272] width 201 height 14
click at [229, 265] on li "URINALYSIS (WITH MICRO), AUTOMATED" at bounding box center [327, 272] width 201 height 14
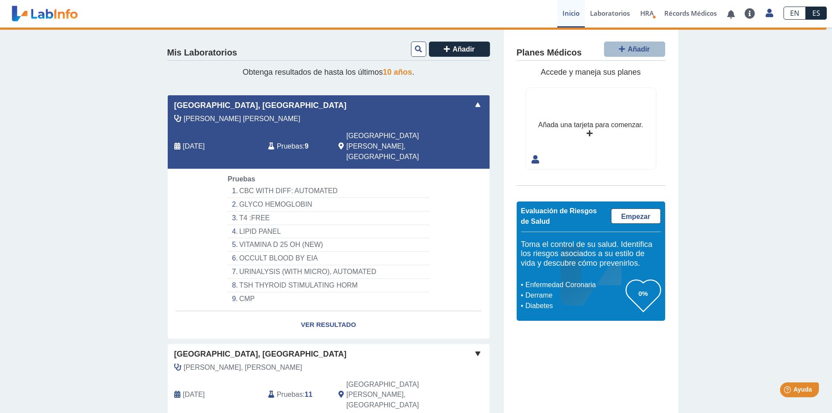
click at [229, 265] on li "URINALYSIS (WITH MICRO), AUTOMATED" at bounding box center [327, 272] width 201 height 14
click at [233, 184] on li "CBC WITH DIFF: AUTOMATED" at bounding box center [327, 191] width 201 height 14
click at [231, 184] on li "CBC WITH DIFF: AUTOMATED" at bounding box center [327, 191] width 201 height 14
click at [230, 198] on li "GLYCO HEMOGLOBIN" at bounding box center [327, 205] width 201 height 14
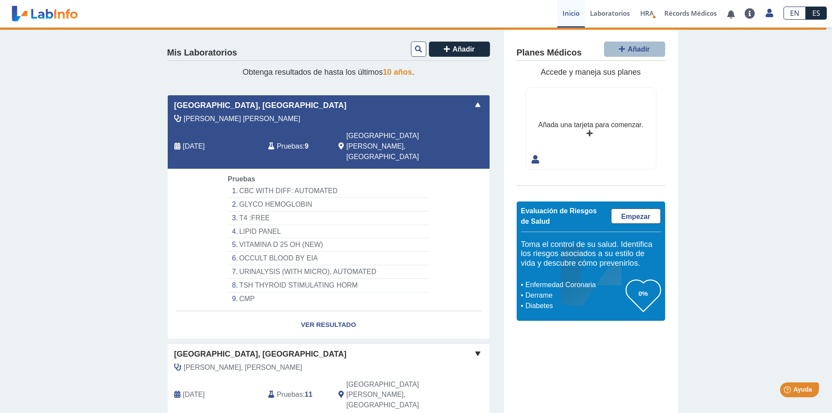
click at [230, 198] on li "GLYCO HEMOGLOBIN" at bounding box center [327, 205] width 201 height 14
drag, startPoint x: 252, startPoint y: 166, endPoint x: 342, endPoint y: 173, distance: 90.7
click at [344, 184] on li "CBC WITH DIFF: AUTOMATED" at bounding box center [327, 191] width 201 height 14
drag, startPoint x: 331, startPoint y: 169, endPoint x: 227, endPoint y: 169, distance: 103.9
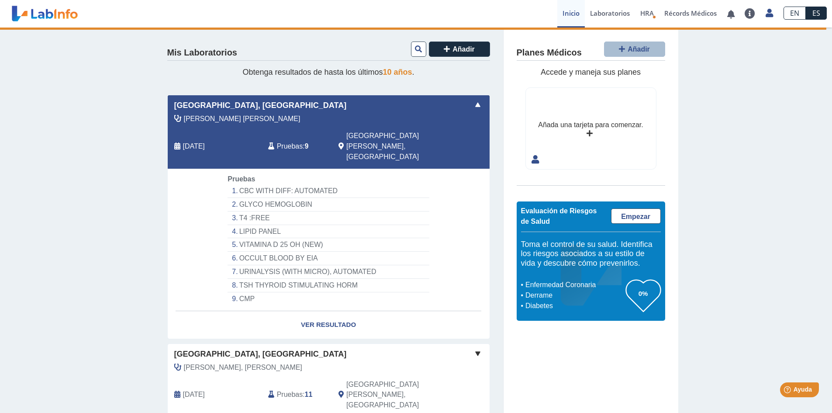
click at [227, 184] on li "CBC WITH DIFF: AUTOMATED" at bounding box center [327, 191] width 201 height 14
click at [317, 311] on link "Ver Resultado" at bounding box center [329, 325] width 322 height 28
drag, startPoint x: 316, startPoint y: 300, endPoint x: 315, endPoint y: 286, distance: 13.6
click at [316, 311] on link "Ver Resultado" at bounding box center [329, 325] width 322 height 28
click at [346, 184] on li "CBC WITH DIFF: AUTOMATED" at bounding box center [327, 191] width 201 height 14
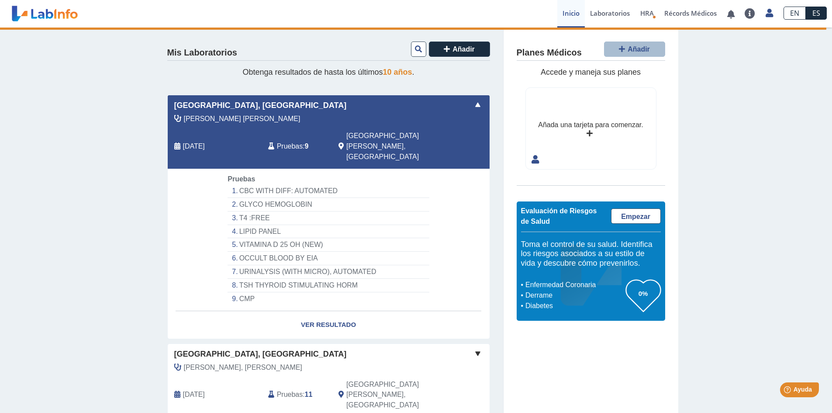
drag, startPoint x: 340, startPoint y: 170, endPoint x: 323, endPoint y: 173, distance: 17.3
click at [327, 184] on li "CBC WITH DIFF: AUTOMATED" at bounding box center [327, 191] width 201 height 14
click at [255, 198] on li "GLYCO HEMOGLOBIN" at bounding box center [327, 205] width 201 height 14
drag, startPoint x: 238, startPoint y: 170, endPoint x: 332, endPoint y: 169, distance: 94.3
click at [332, 184] on li "CBC WITH DIFF: AUTOMATED" at bounding box center [327, 191] width 201 height 14
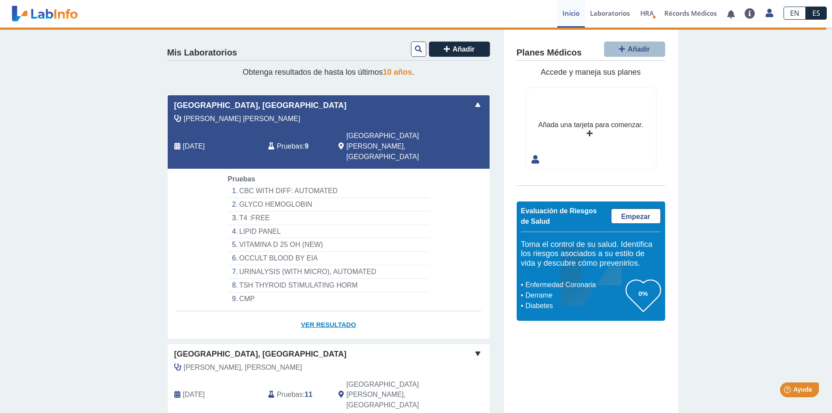
click at [318, 311] on link "Ver Resultado" at bounding box center [329, 325] width 322 height 28
click at [317, 311] on link "Ver Resultado" at bounding box center [329, 325] width 322 height 28
click at [319, 311] on link "Ver Resultado" at bounding box center [329, 325] width 322 height 28
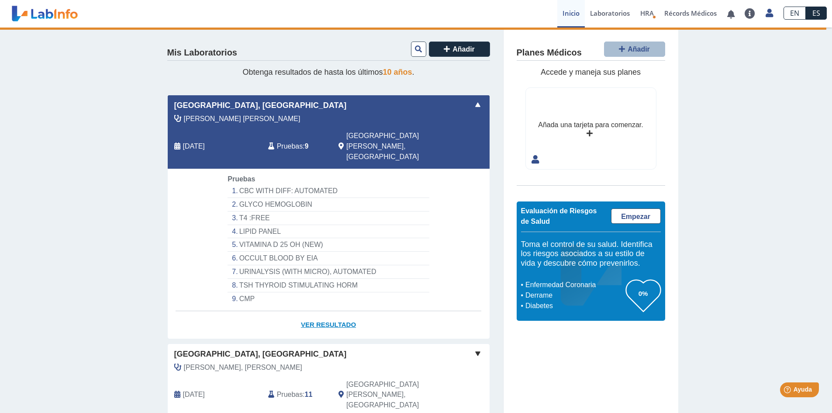
click at [319, 311] on link "Ver Resultado" at bounding box center [329, 325] width 322 height 28
click at [284, 141] on span "Pruebas" at bounding box center [290, 146] width 26 height 10
click at [353, 131] on span "[GEOGRAPHIC_DATA][PERSON_NAME], [GEOGRAPHIC_DATA]" at bounding box center [394, 146] width 96 height 31
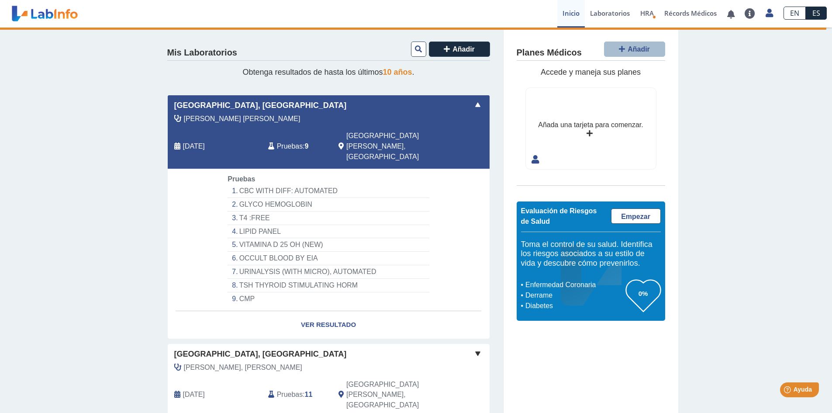
drag, startPoint x: 353, startPoint y: 131, endPoint x: 304, endPoint y: 135, distance: 49.5
click at [351, 131] on span "[GEOGRAPHIC_DATA][PERSON_NAME], [GEOGRAPHIC_DATA]" at bounding box center [394, 146] width 96 height 31
click at [195, 141] on span "[DATE]" at bounding box center [194, 146] width 22 height 10
click at [417, 52] on icon at bounding box center [418, 48] width 7 height 7
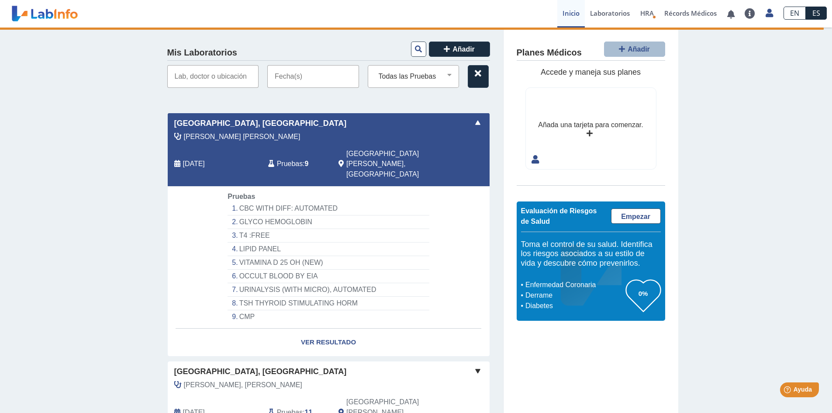
click at [329, 81] on input "text" at bounding box center [313, 76] width 92 height 23
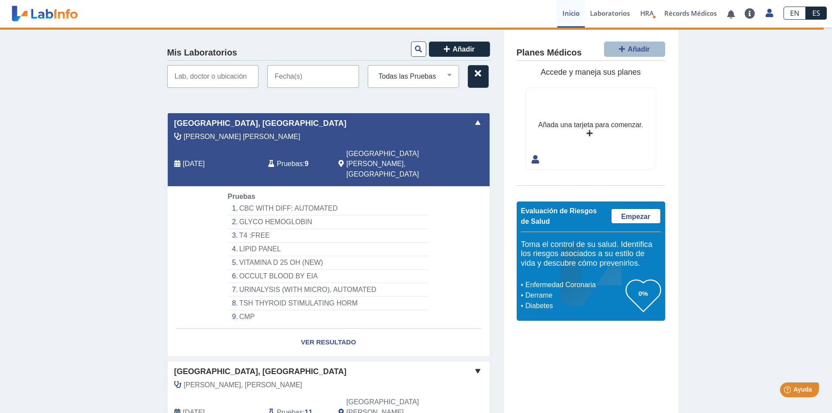
click at [294, 79] on input "text" at bounding box center [313, 76] width 92 height 23
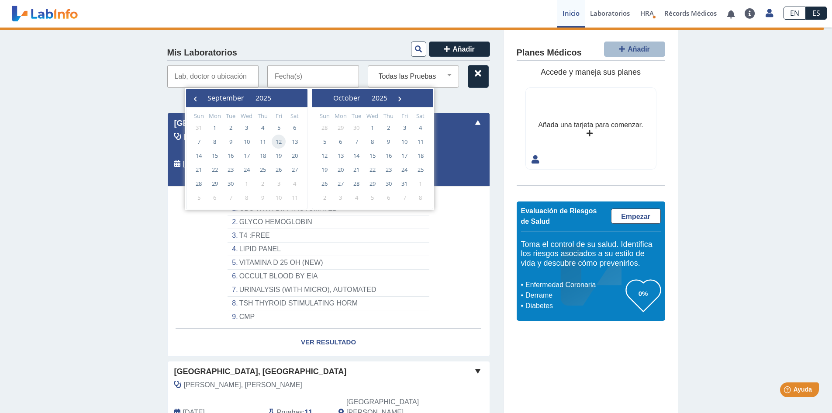
click at [279, 140] on span "12" at bounding box center [279, 141] width 14 height 14
click at [226, 78] on input "text" at bounding box center [213, 76] width 92 height 23
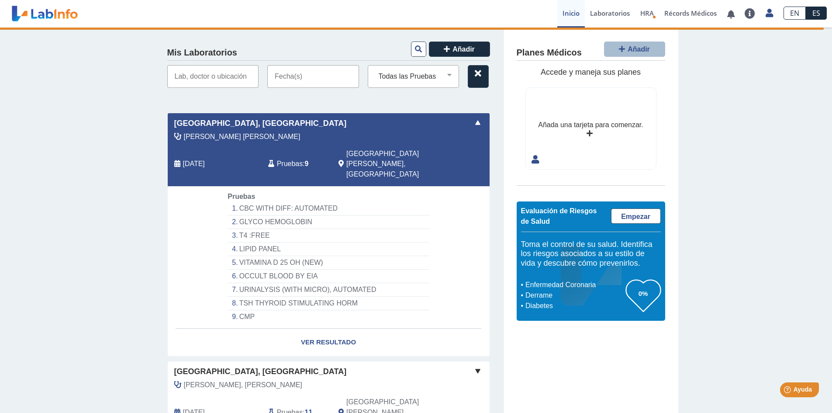
click at [226, 77] on input "text" at bounding box center [213, 76] width 92 height 23
click at [207, 79] on input "text" at bounding box center [213, 76] width 92 height 23
click at [269, 78] on input "text" at bounding box center [313, 76] width 92 height 23
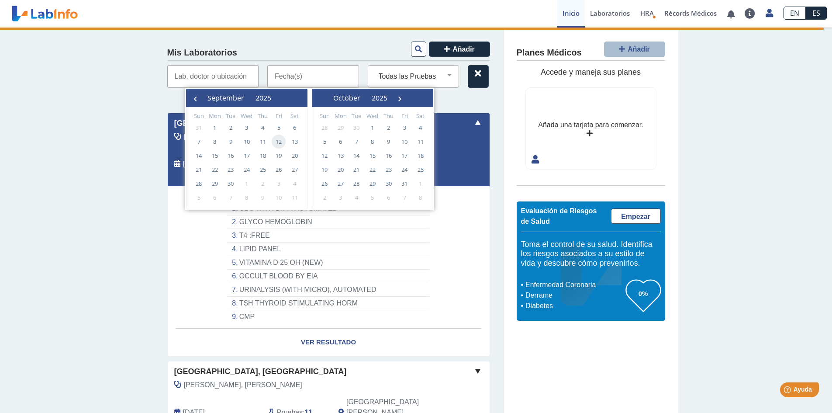
click at [281, 139] on span "12" at bounding box center [279, 141] width 14 height 14
click at [278, 139] on span "12" at bounding box center [279, 141] width 14 height 14
type input "09/12/2025 - 09/12/2025"
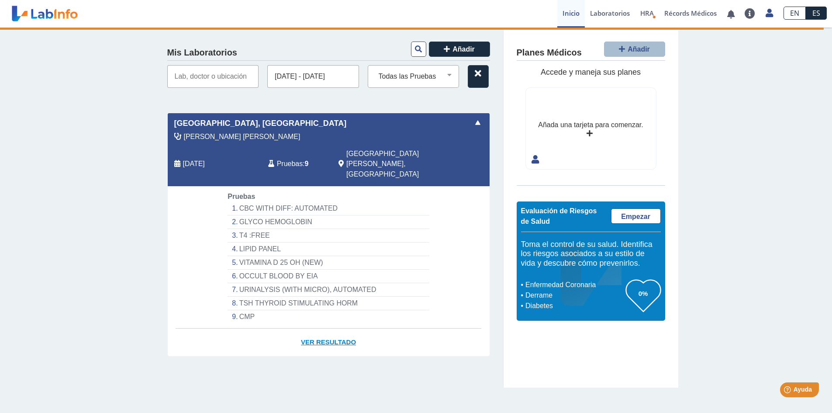
click at [318, 328] on link "Ver Resultado" at bounding box center [329, 342] width 322 height 28
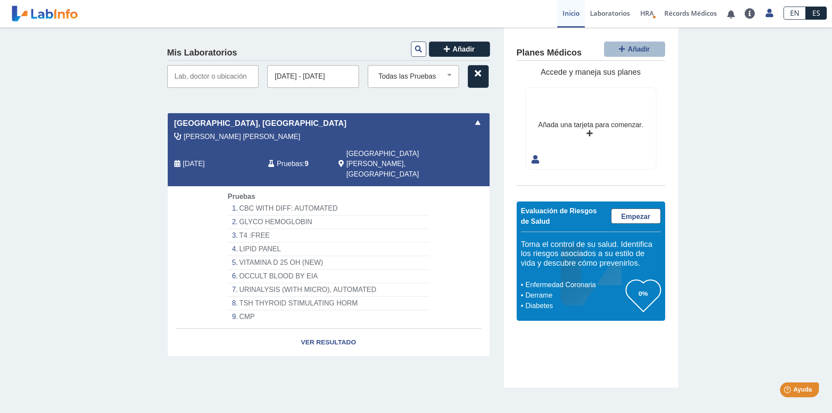
click at [208, 131] on span "[PERSON_NAME] [PERSON_NAME]" at bounding box center [242, 136] width 117 height 10
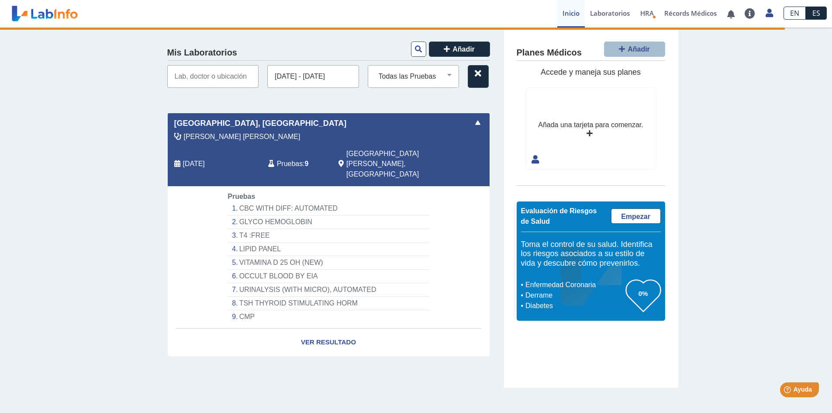
select select "**********"
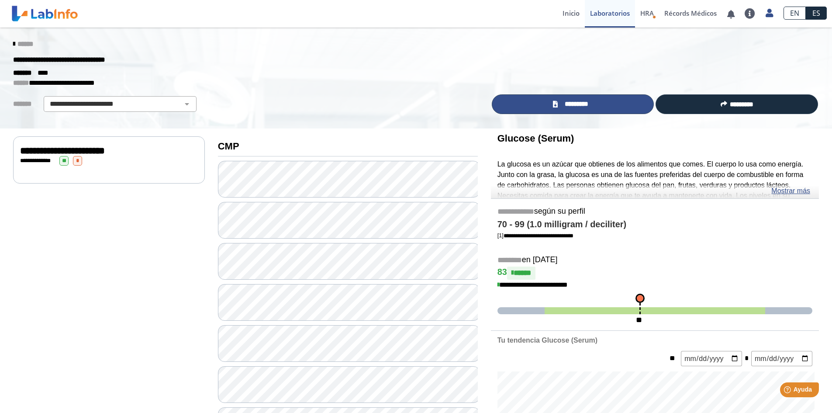
click at [553, 106] on icon at bounding box center [555, 104] width 5 height 7
click at [548, 105] on link "*********" at bounding box center [573, 104] width 162 height 20
